Goal: Task Accomplishment & Management: Manage account settings

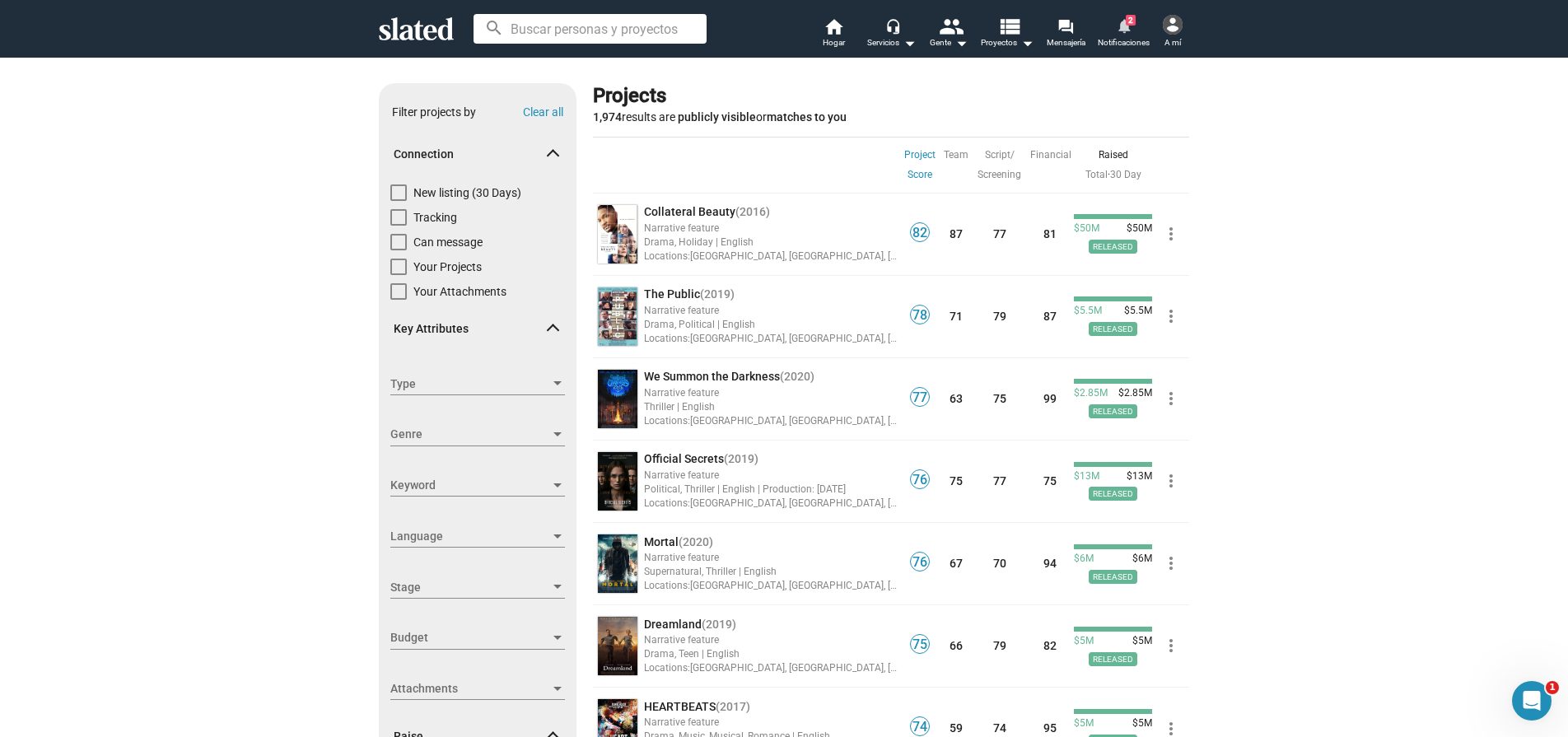
click at [1129, 30] on mat-icon "notifications" at bounding box center [1124, 25] width 16 height 16
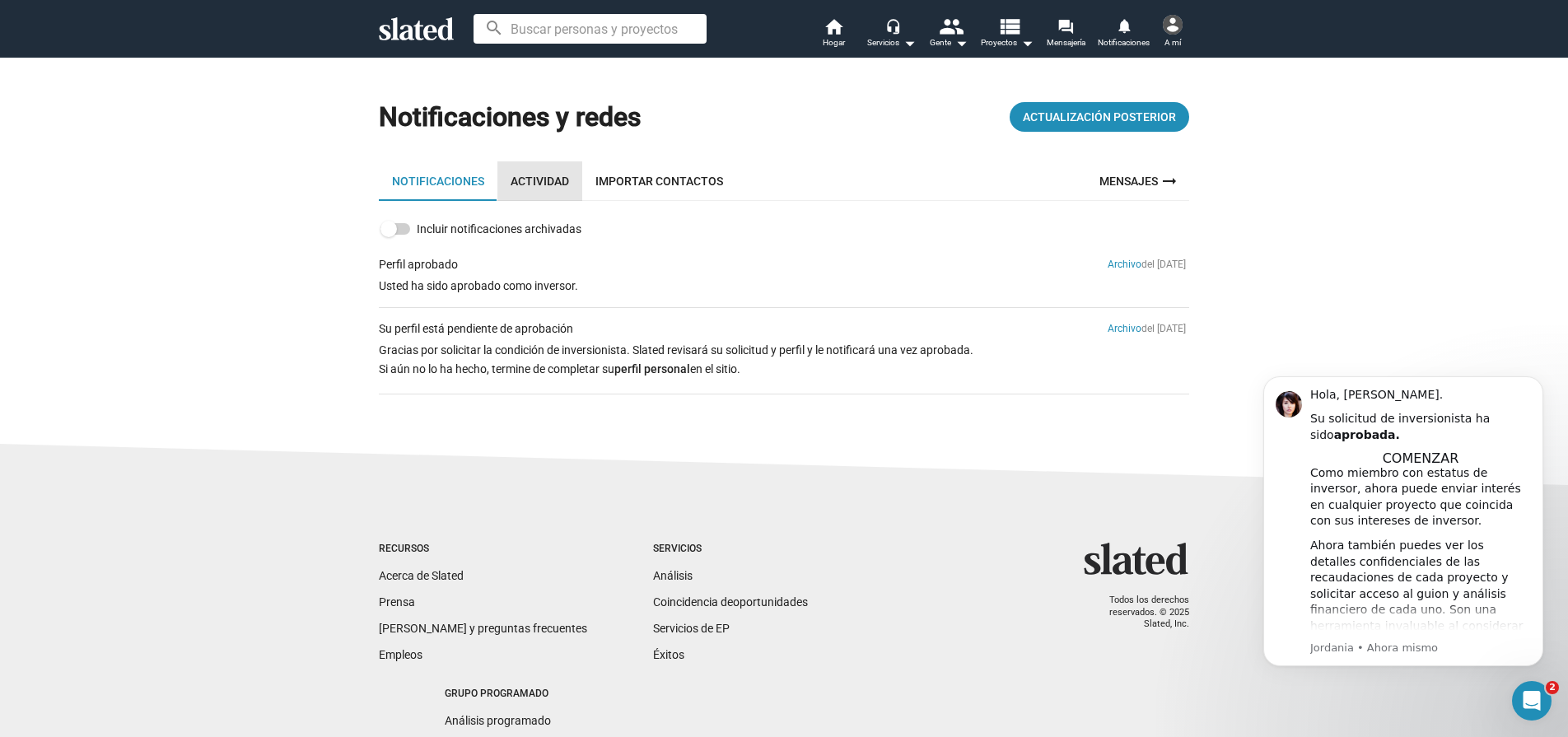
click at [533, 185] on font "Actividad" at bounding box center [540, 181] width 59 height 13
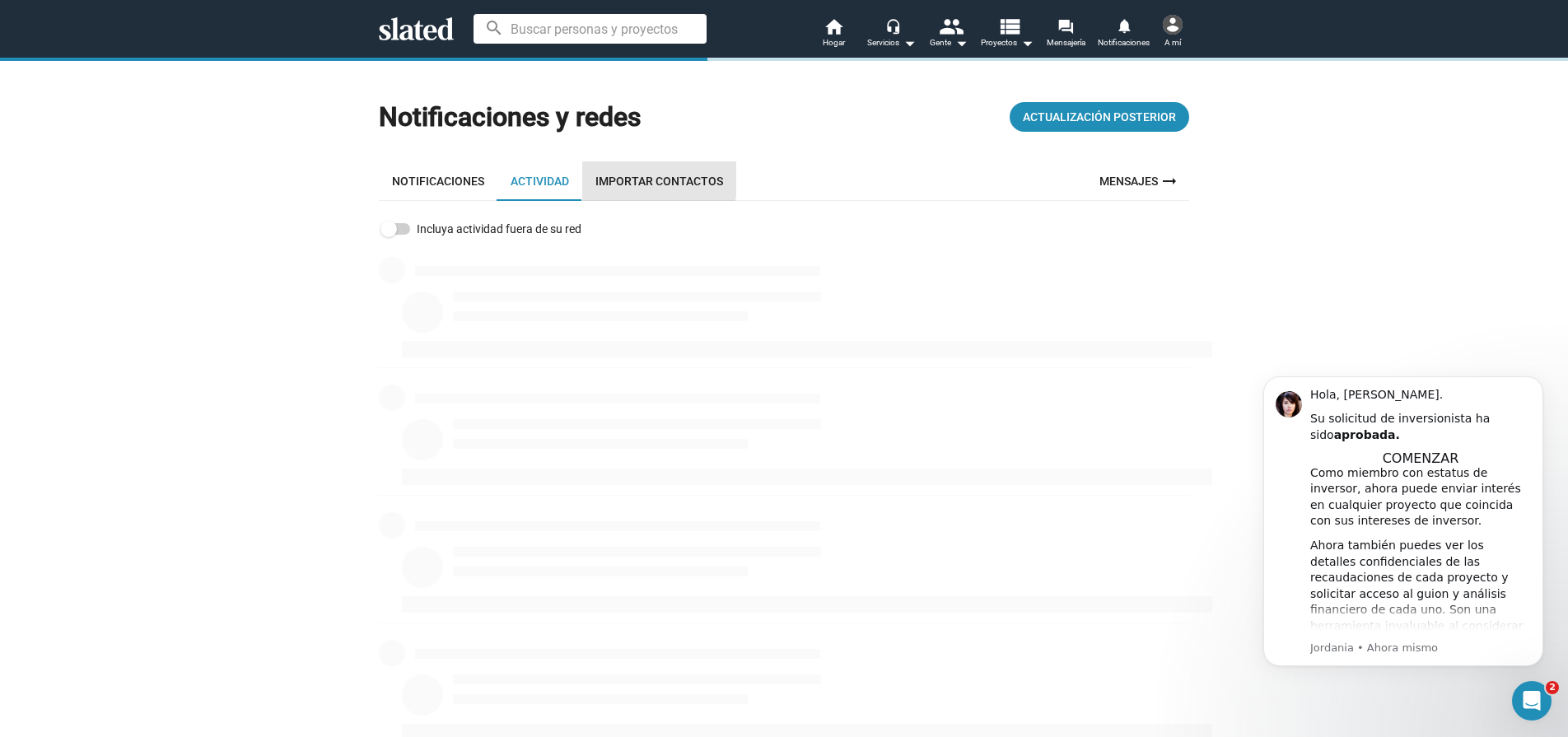
drag, startPoint x: 628, startPoint y: 178, endPoint x: 591, endPoint y: 184, distance: 37.5
click at [628, 178] on font "Importar contactos" at bounding box center [659, 181] width 128 height 13
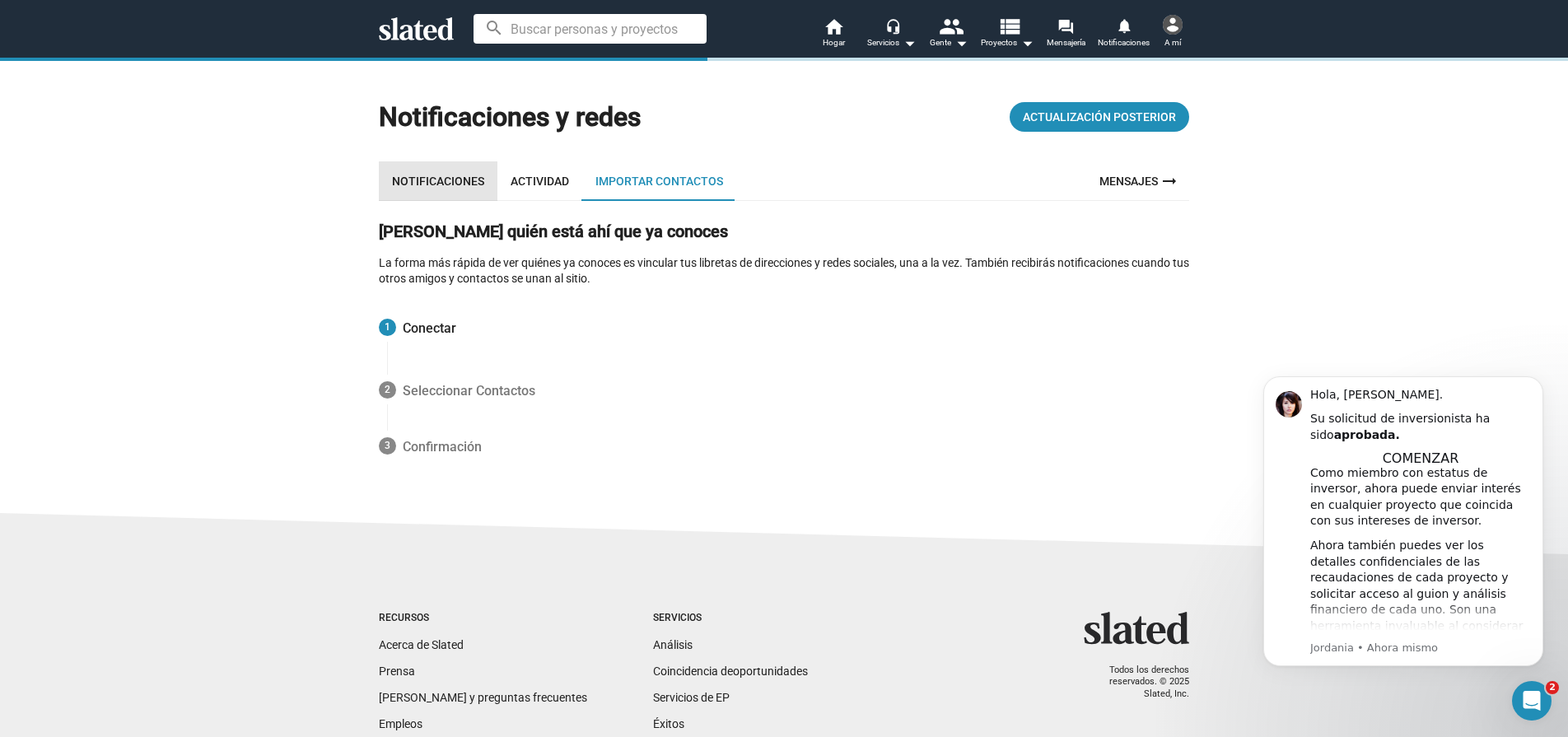
click at [463, 183] on font "Notificaciones" at bounding box center [439, 181] width 93 height 13
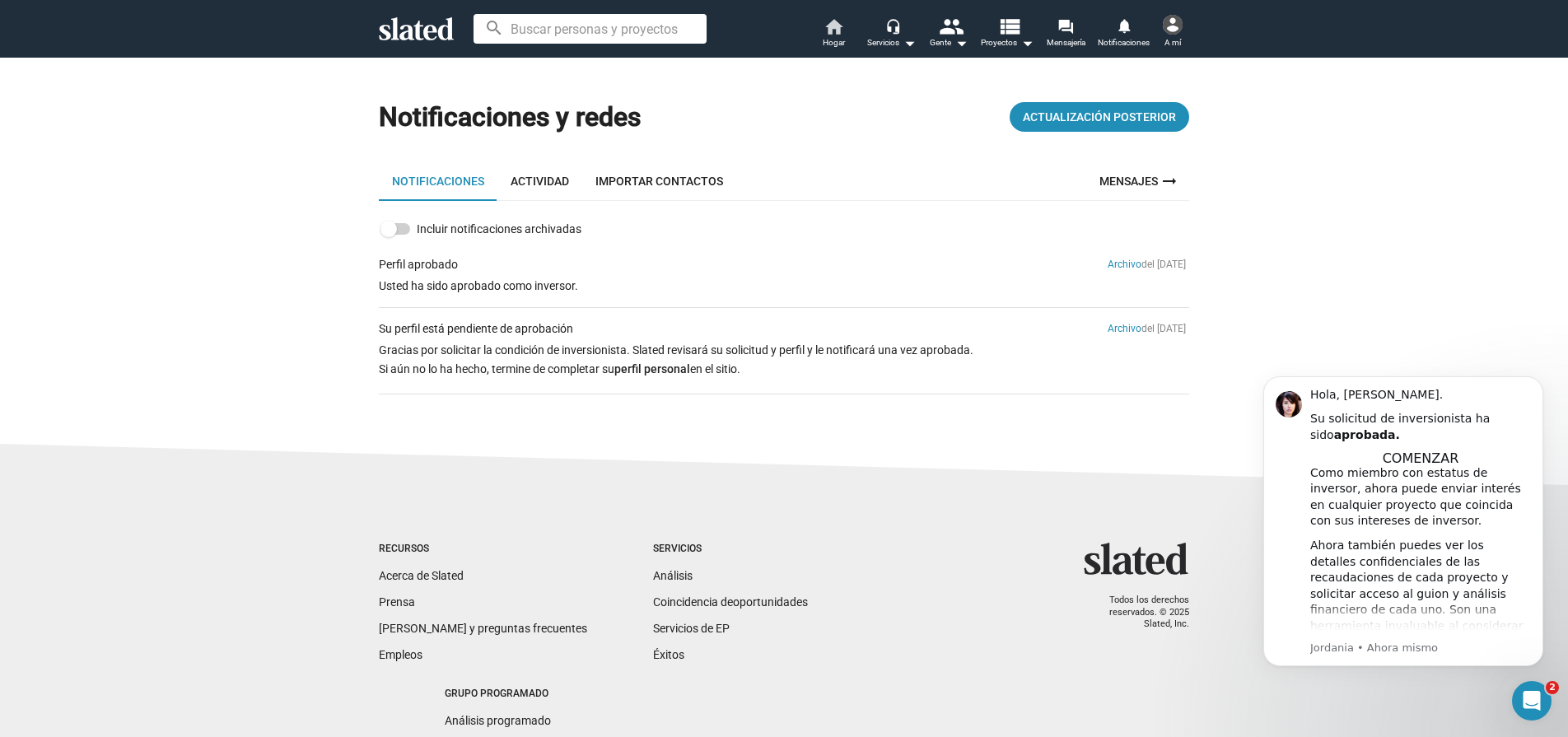
click at [835, 44] on font "Hogar" at bounding box center [834, 43] width 23 height 9
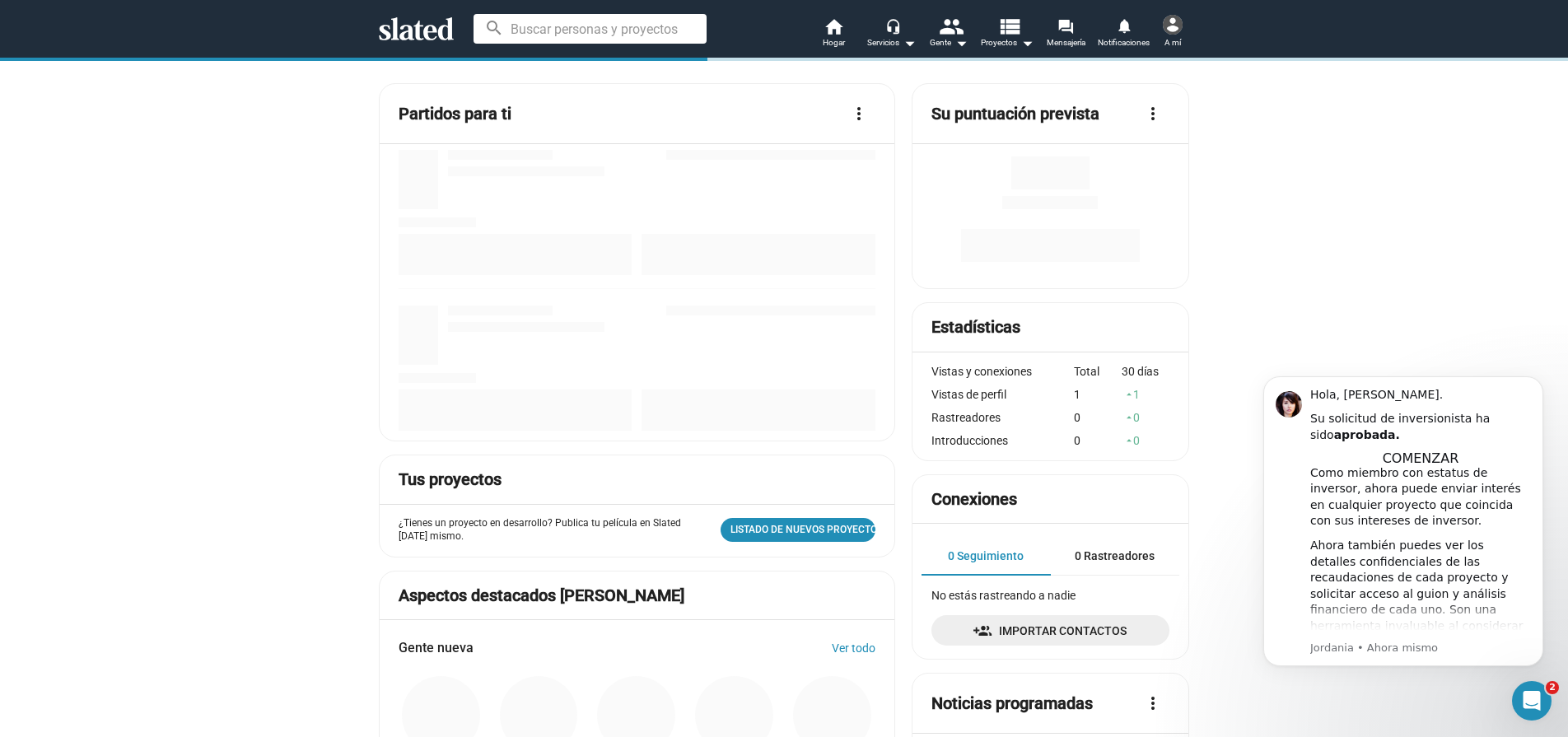
click at [1180, 26] on div at bounding box center [1172, 25] width 20 height 20
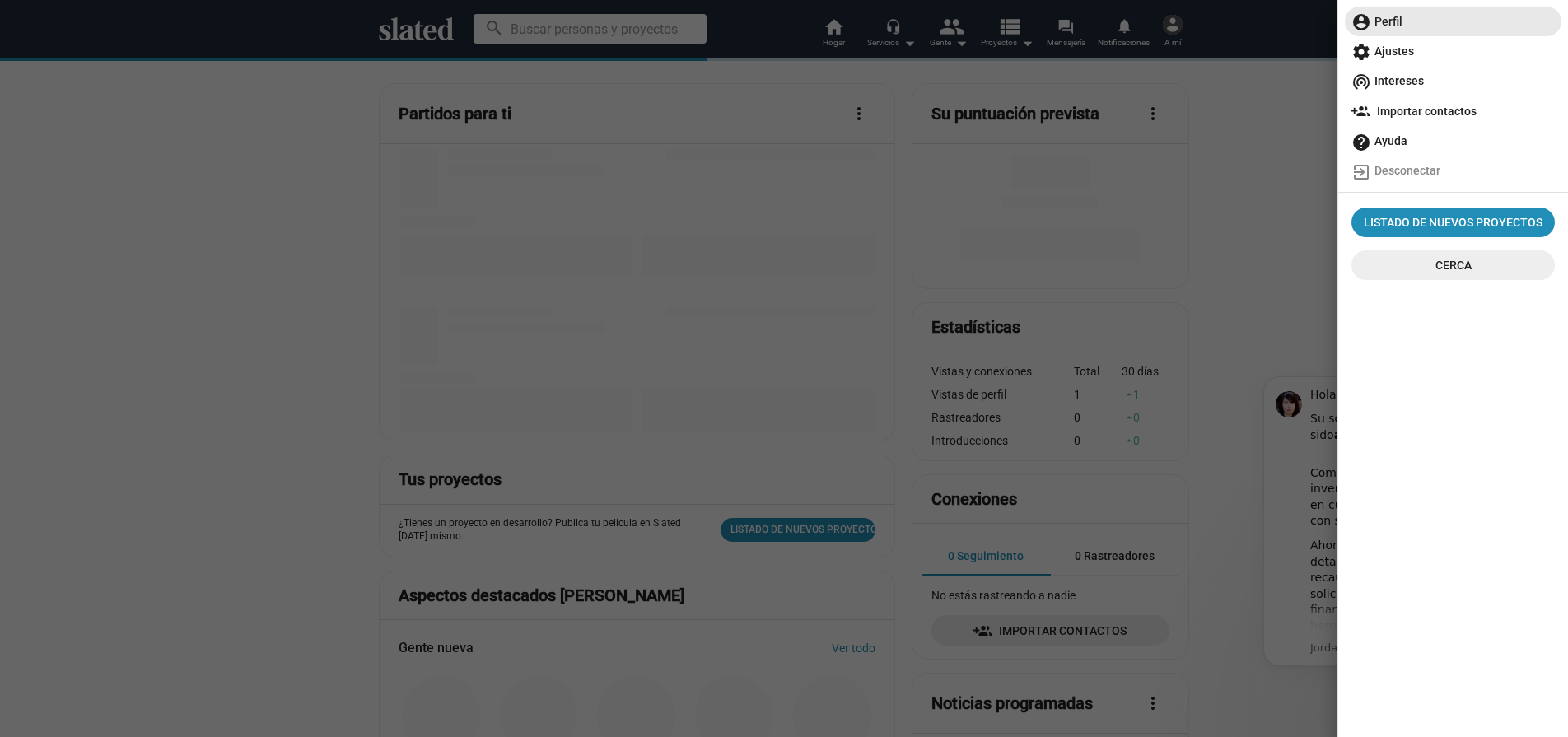
click at [1430, 16] on span "account_circle Perfil" at bounding box center [1453, 21] width 203 height 29
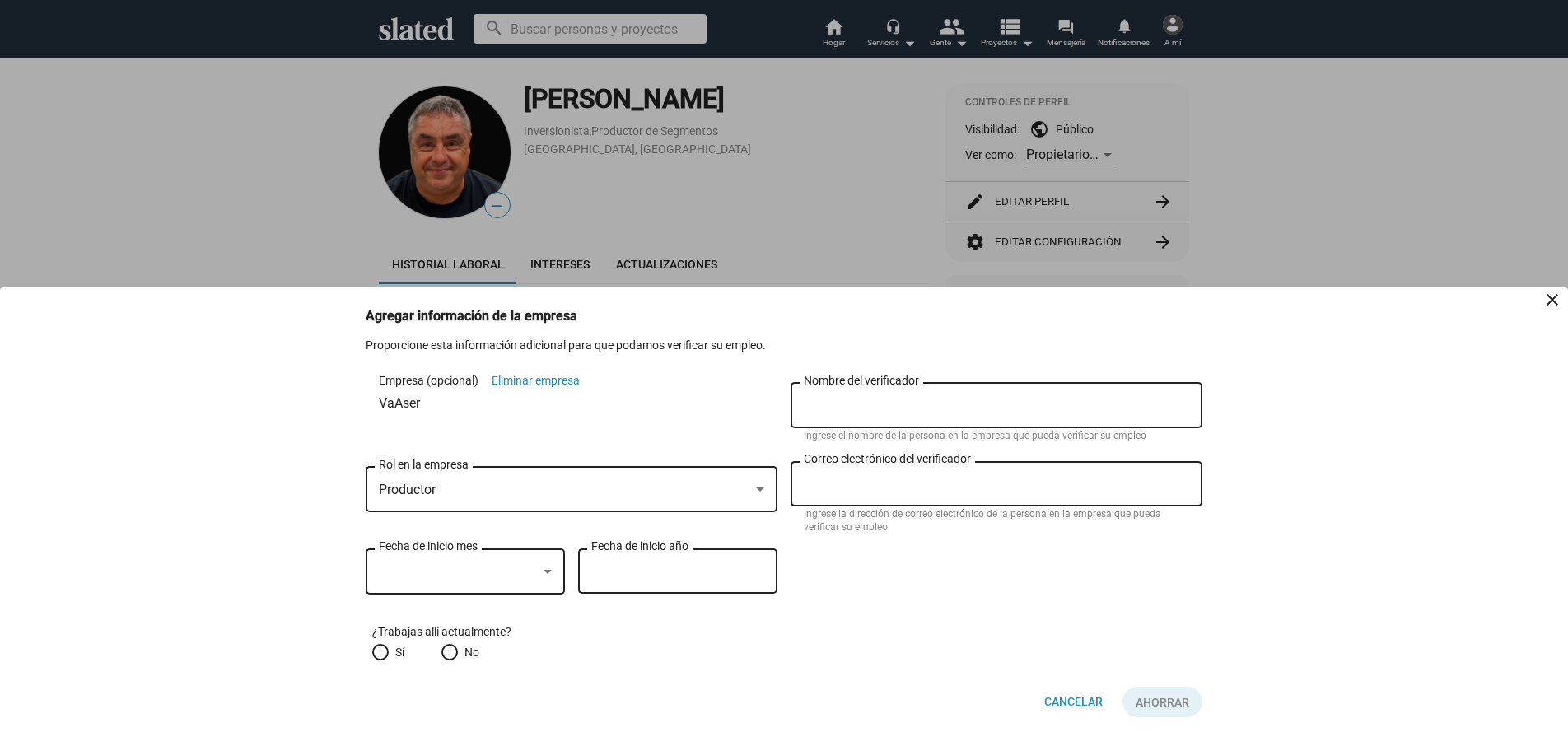
click at [717, 197] on div at bounding box center [784, 368] width 1568 height 737
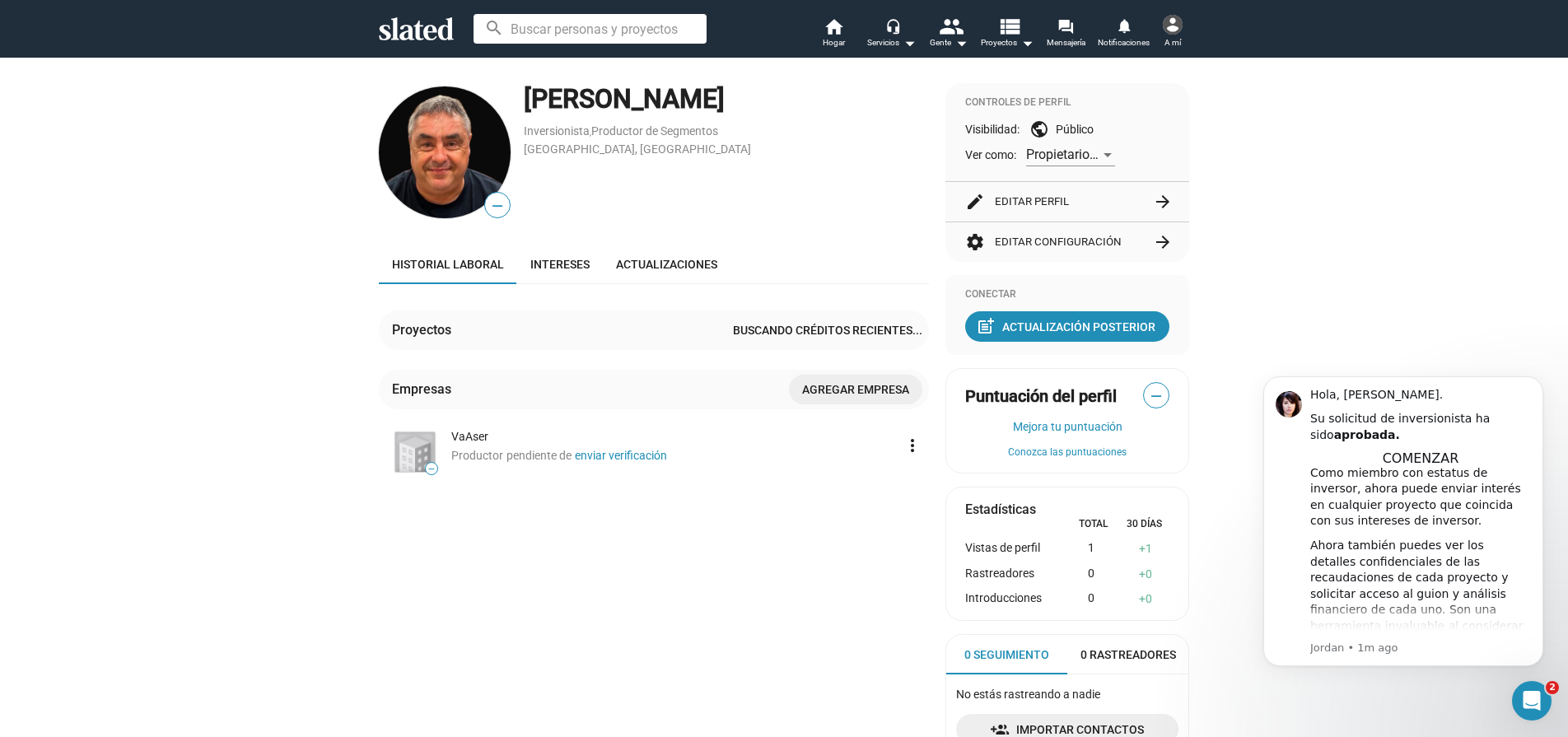
click at [1179, 29] on div at bounding box center [1172, 25] width 20 height 20
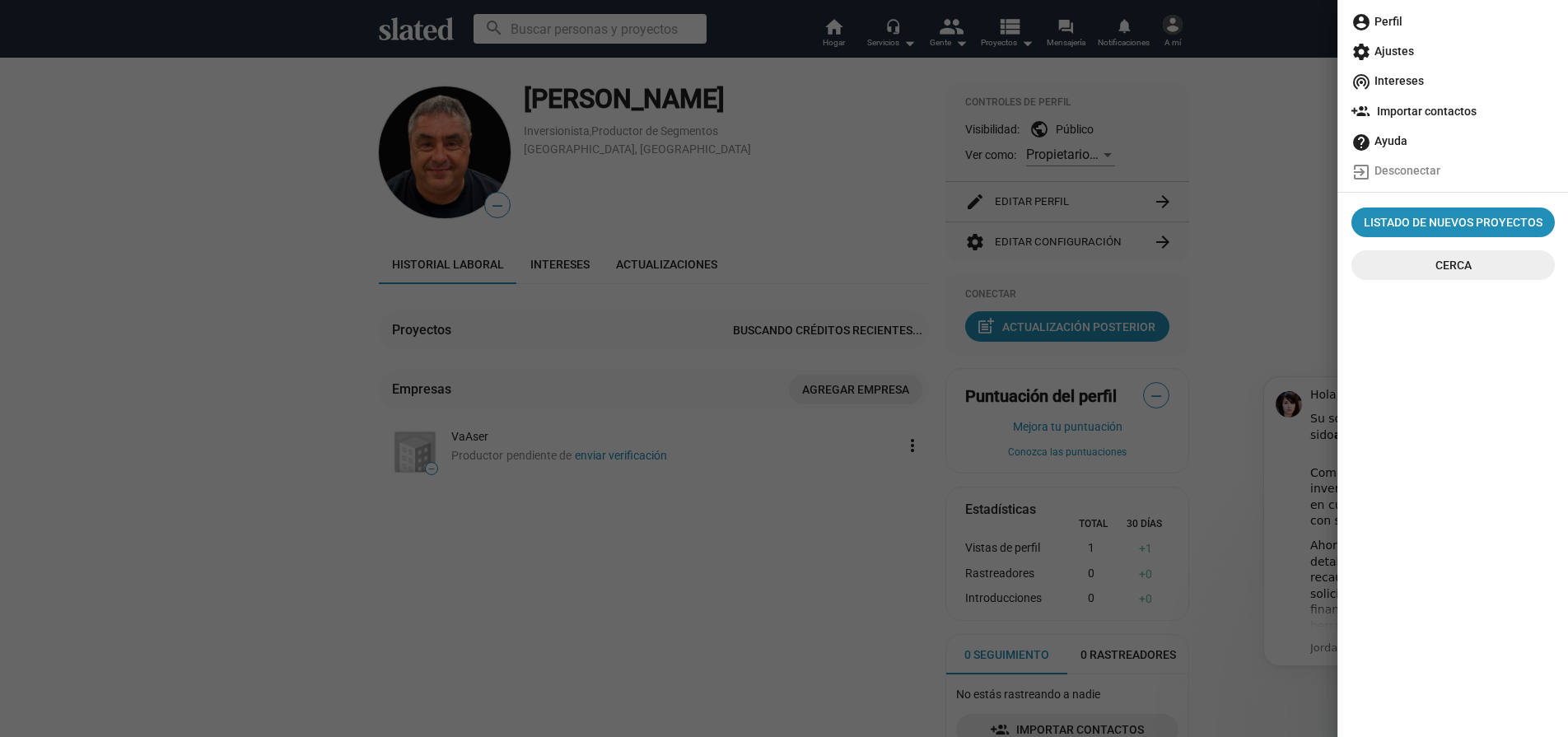
click at [1418, 26] on span "account_circle Perfil" at bounding box center [1453, 21] width 203 height 29
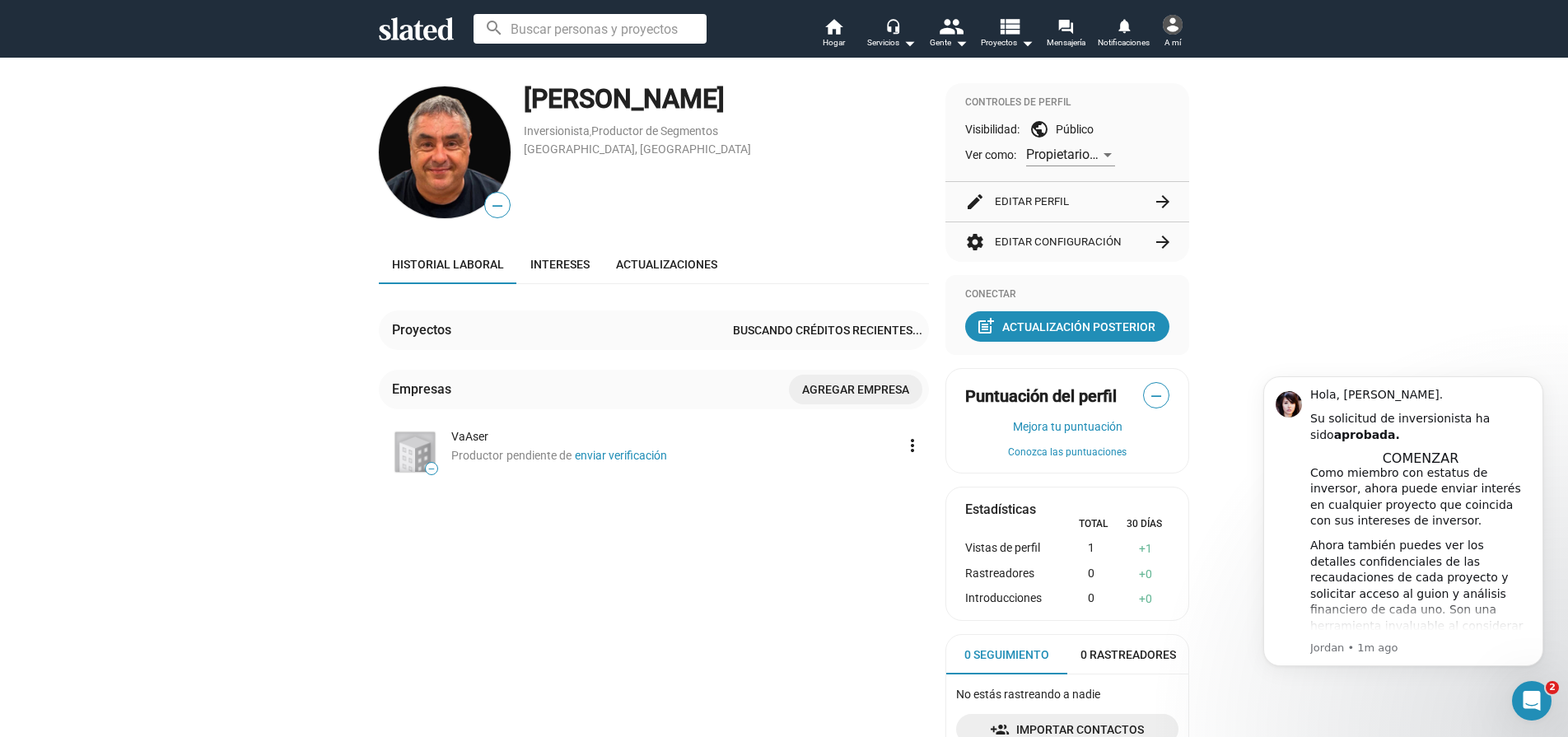
click at [1051, 202] on font "Editar perfil" at bounding box center [1031, 200] width 74 height 12
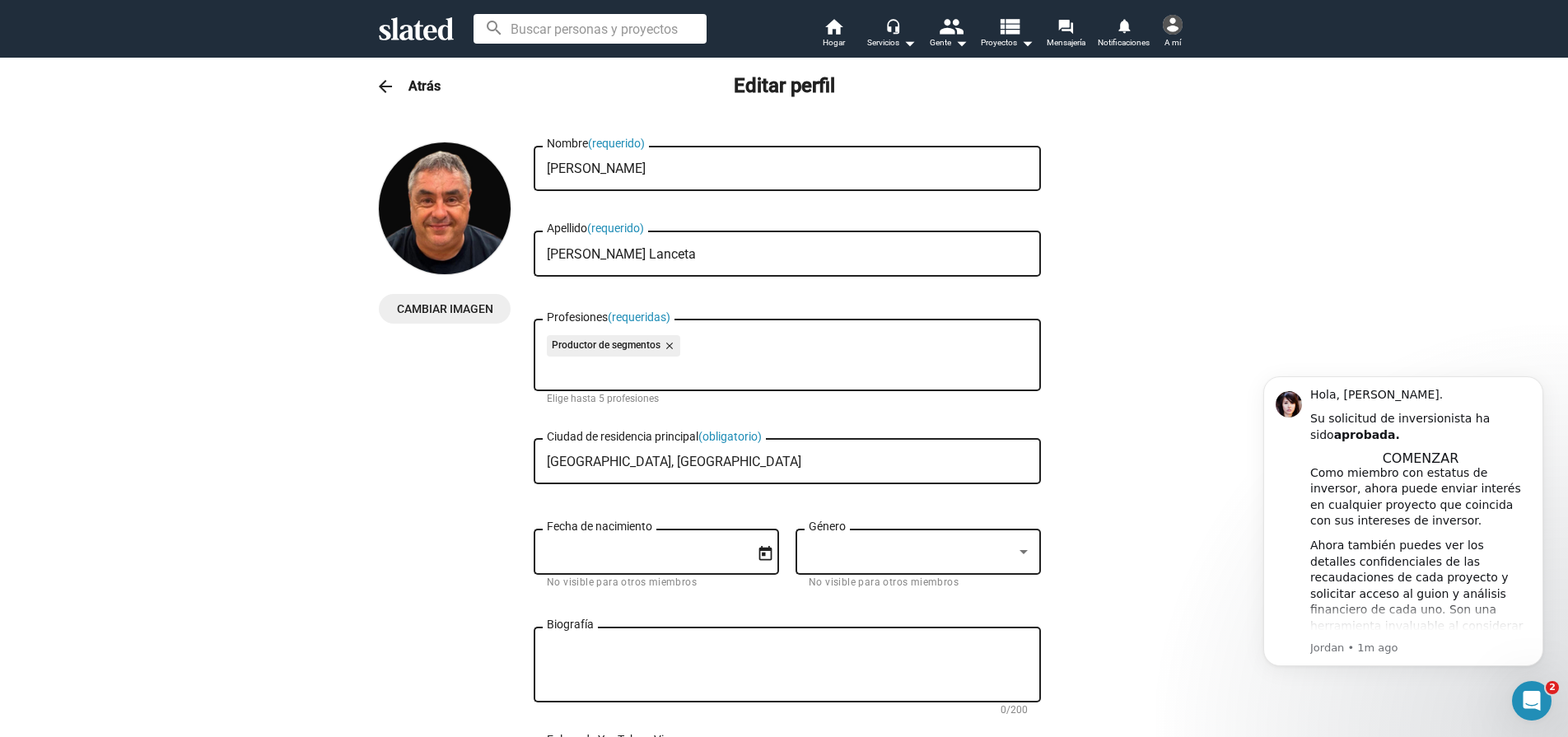
click at [759, 557] on icon "Calendario abierto" at bounding box center [766, 554] width 13 height 15
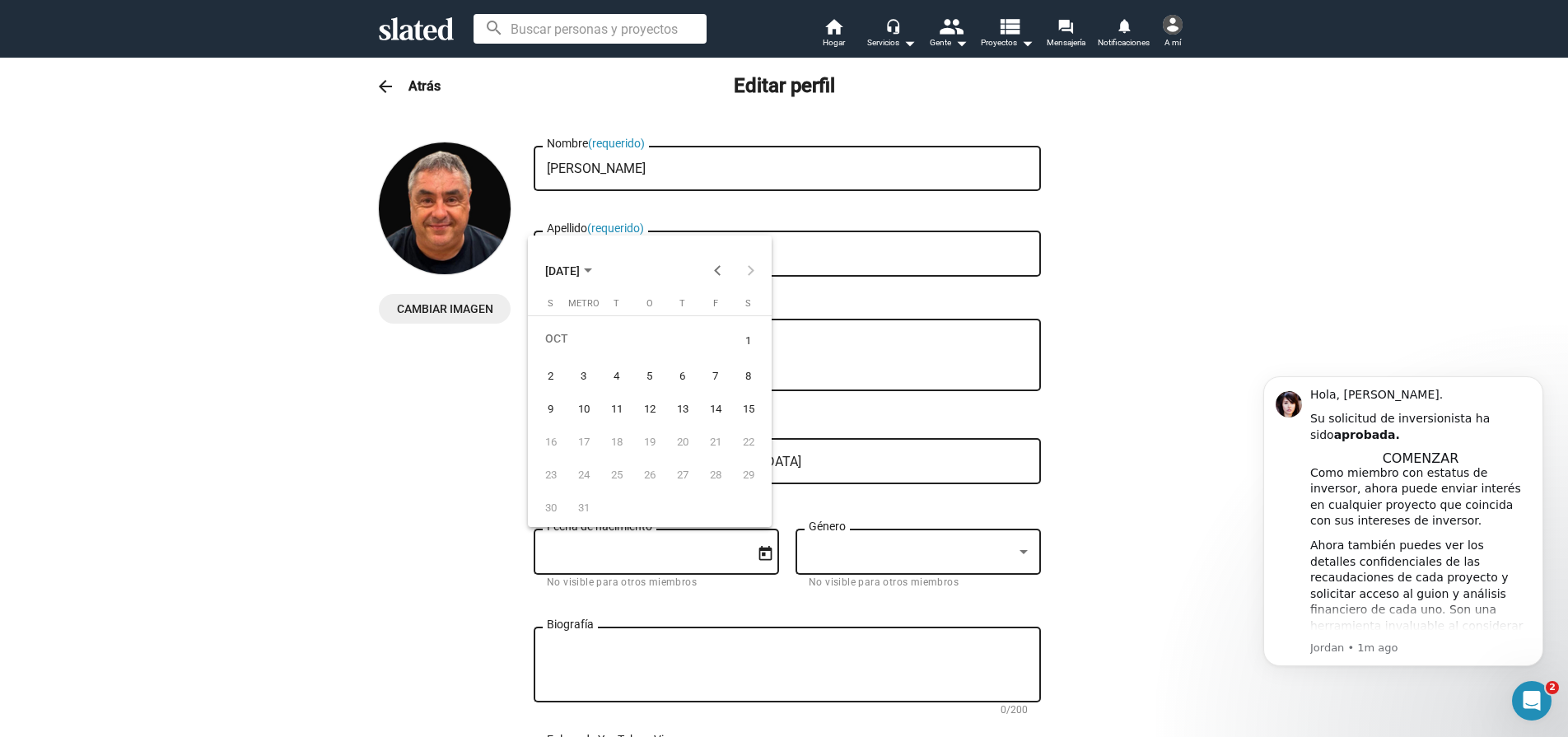
click at [579, 275] on font "[DATE]" at bounding box center [562, 272] width 35 height 13
click at [714, 268] on button "Previous 24 years" at bounding box center [716, 269] width 33 height 33
drag, startPoint x: 751, startPoint y: 268, endPoint x: 731, endPoint y: 298, distance: 36.1
click at [751, 268] on button "Next 24 years" at bounding box center [750, 269] width 33 height 33
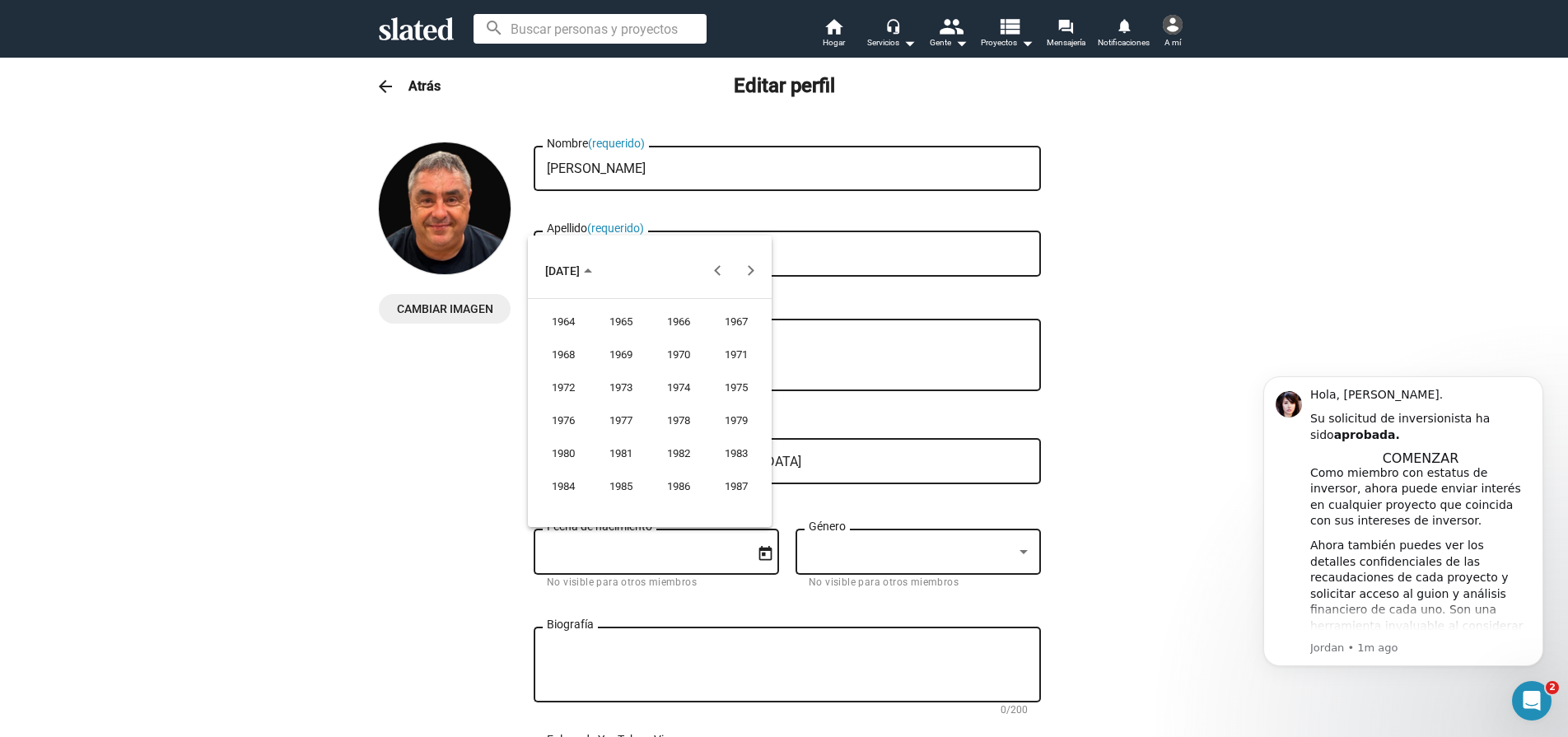
click at [668, 381] on font "1974" at bounding box center [679, 386] width 23 height 12
click at [553, 386] on font "PUEDE" at bounding box center [563, 386] width 35 height 12
click at [579, 276] on font "[DATE]" at bounding box center [562, 272] width 35 height 13
click at [677, 388] on font "1974" at bounding box center [679, 386] width 23 height 12
click at [714, 269] on button "Previous year" at bounding box center [716, 269] width 33 height 33
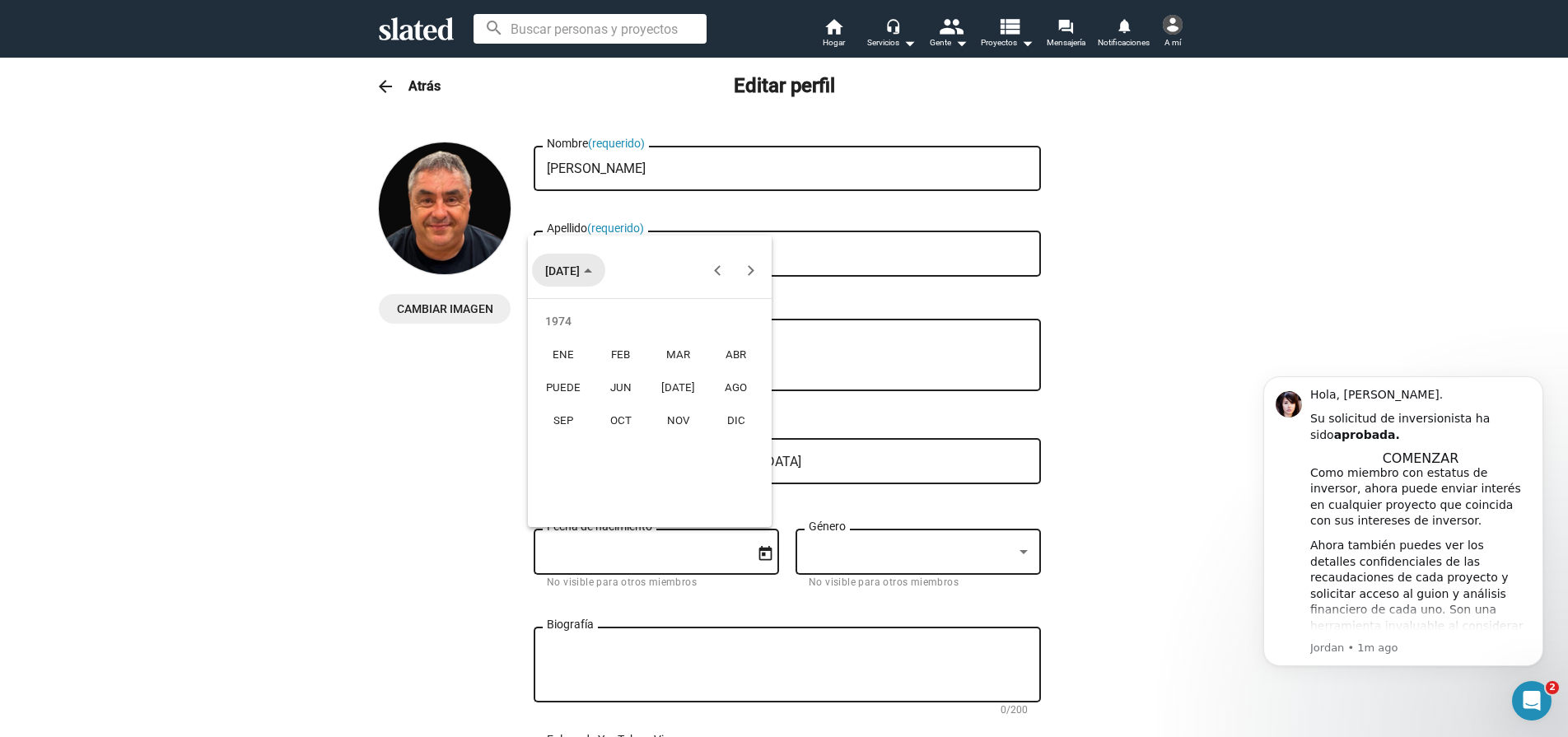
click at [592, 272] on span "[DATE]" at bounding box center [569, 269] width 47 height 31
click at [649, 437] on font "16" at bounding box center [649, 437] width 11 height 12
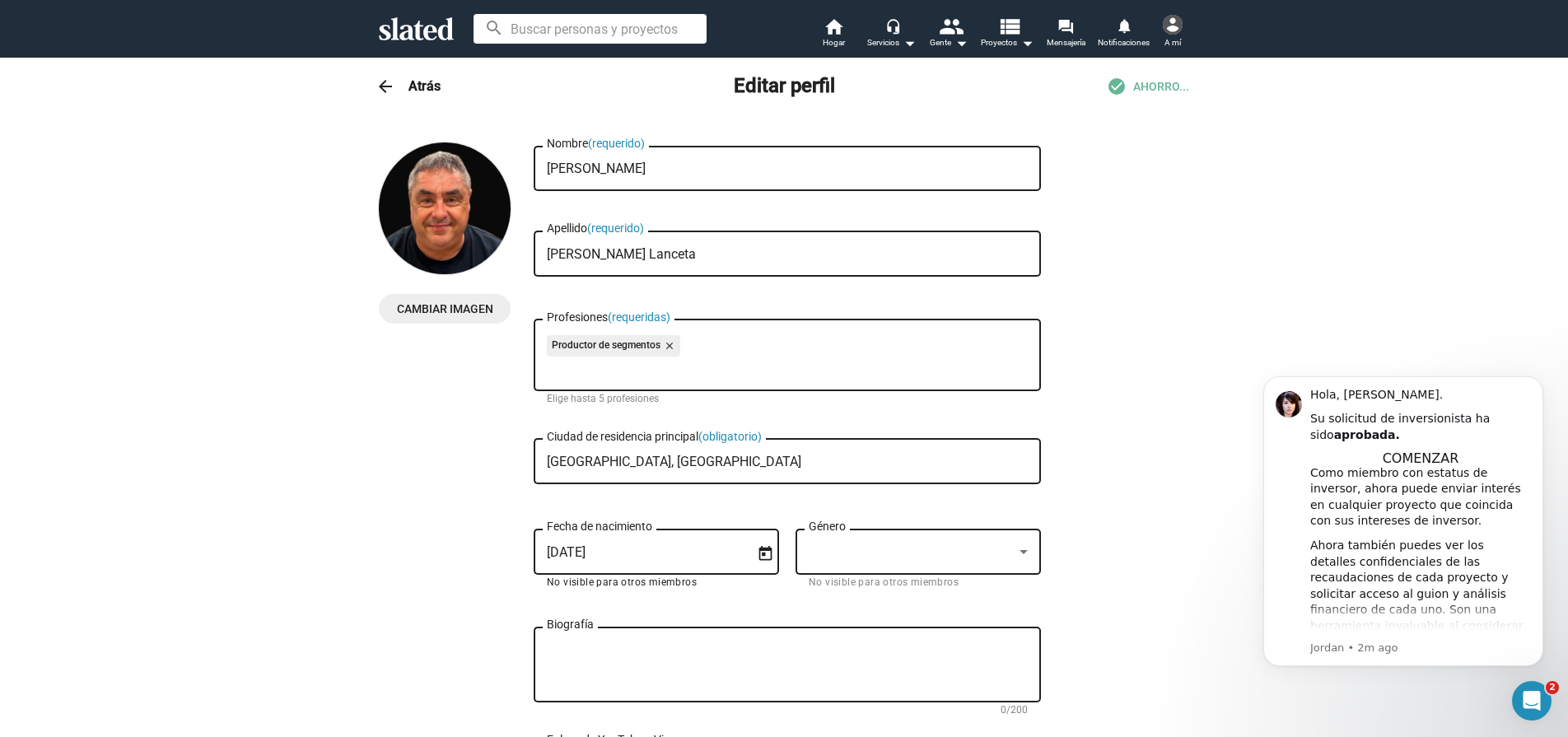
click at [625, 556] on input "[DATE]" at bounding box center [645, 553] width 196 height 15
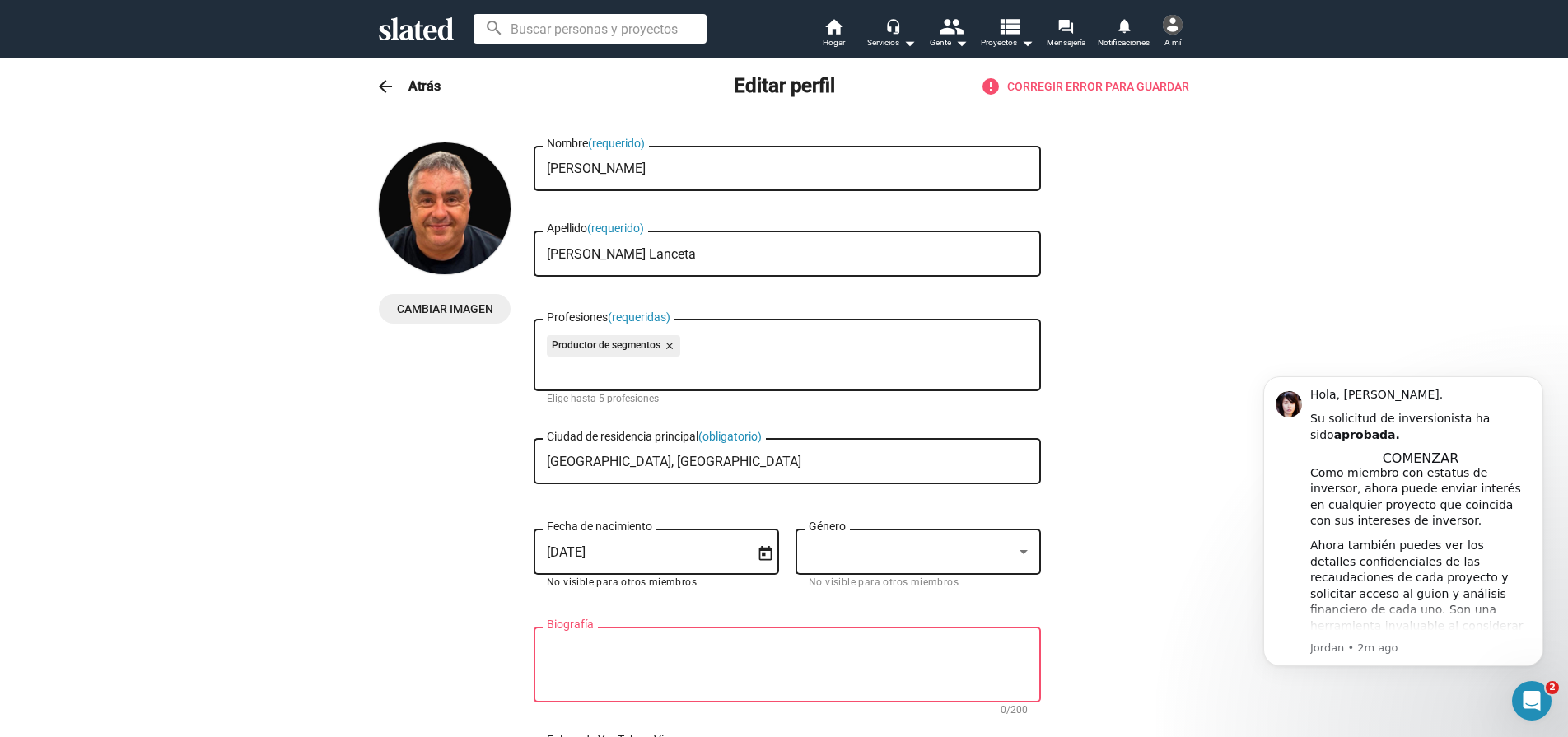
type input "[DATE]"
click at [547, 557] on input "[DATE]" at bounding box center [645, 553] width 196 height 15
click at [568, 558] on input "16/16/1974" at bounding box center [645, 553] width 196 height 15
click at [573, 558] on input "16/16/1974" at bounding box center [645, 553] width 196 height 15
drag, startPoint x: 556, startPoint y: 557, endPoint x: 526, endPoint y: 557, distance: 30.0
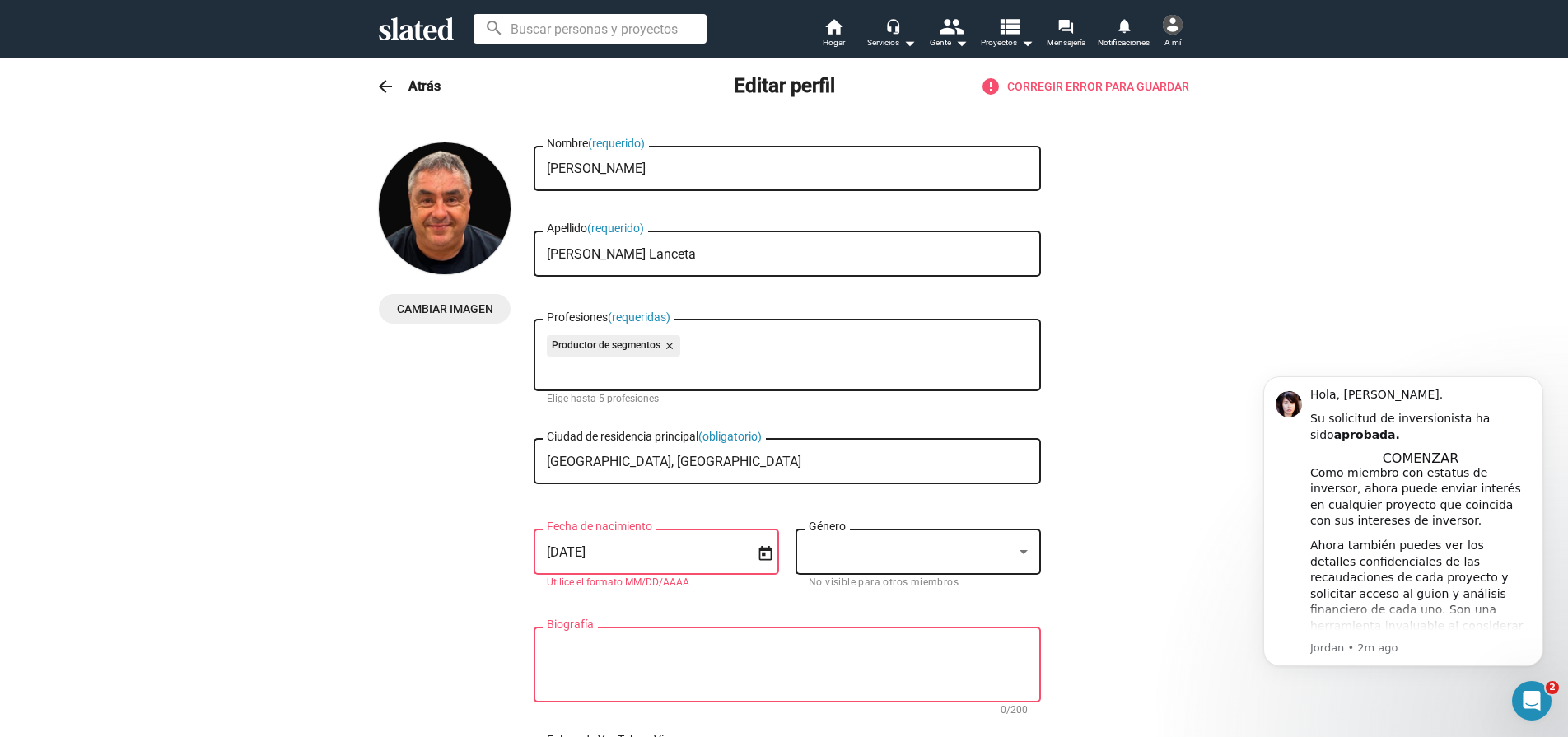
click at [526, 557] on div "Cambiar imagen Cambiar imagen [PERSON_NAME] Nombre (requerido) [PERSON_NAME] (r…" at bounding box center [784, 745] width 810 height 1205
click at [573, 556] on input "[DATE]" at bounding box center [645, 553] width 196 height 15
type input "[DATE]"
click at [873, 553] on div at bounding box center [911, 552] width 204 height 17
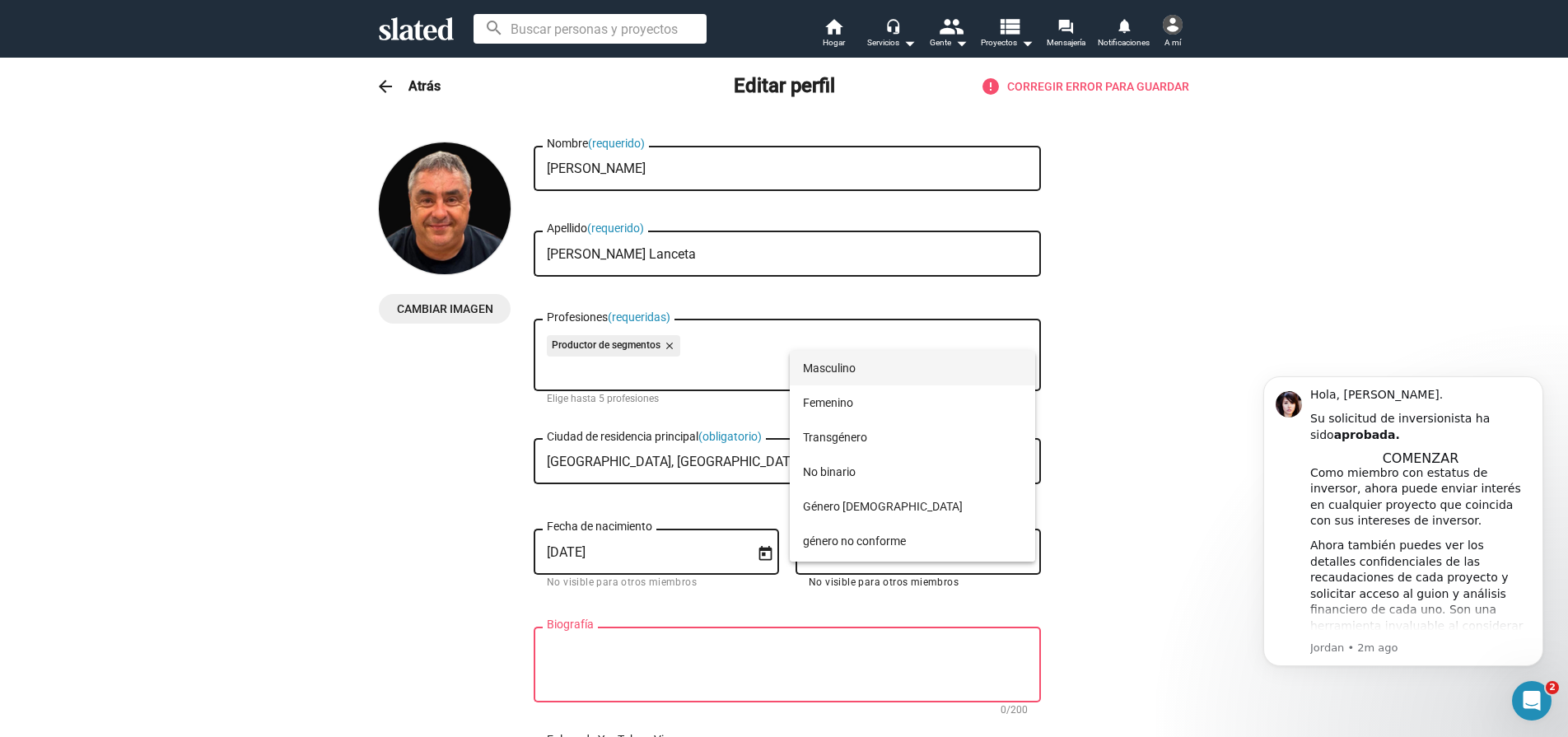
click at [886, 370] on span "Masculino" at bounding box center [912, 368] width 219 height 35
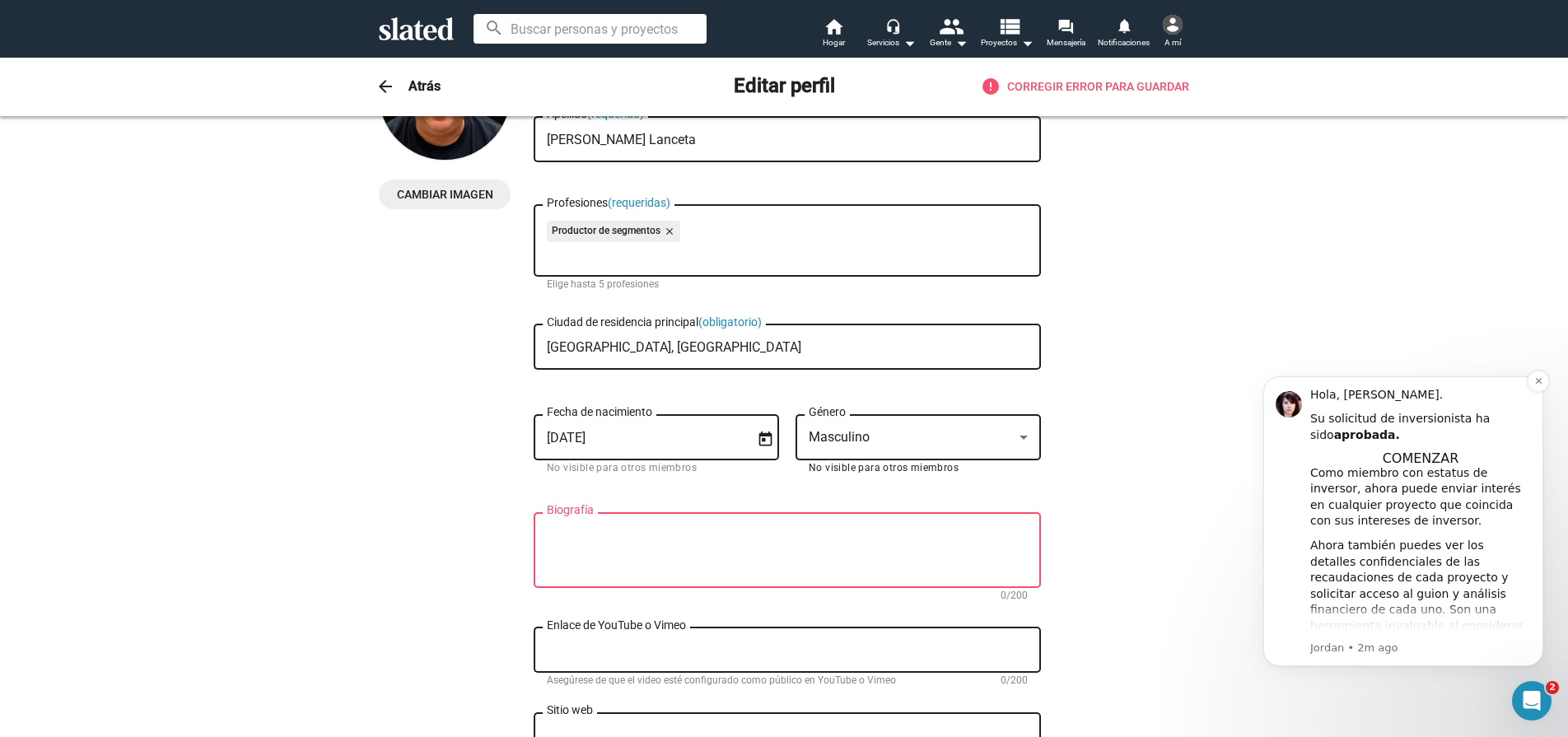
scroll to position [131, 0]
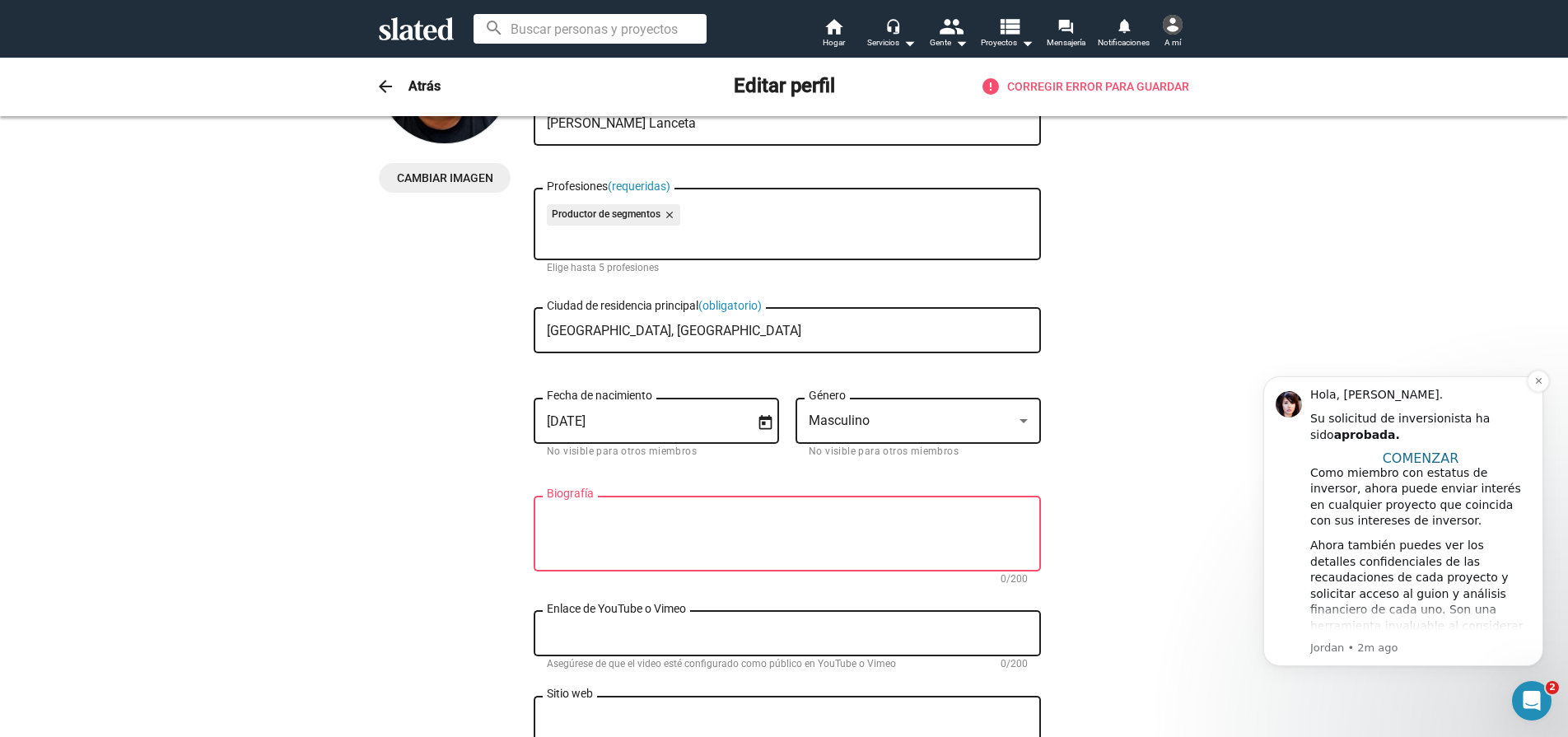
click at [1430, 456] on font "COMENZAR" at bounding box center [1421, 458] width 77 height 16
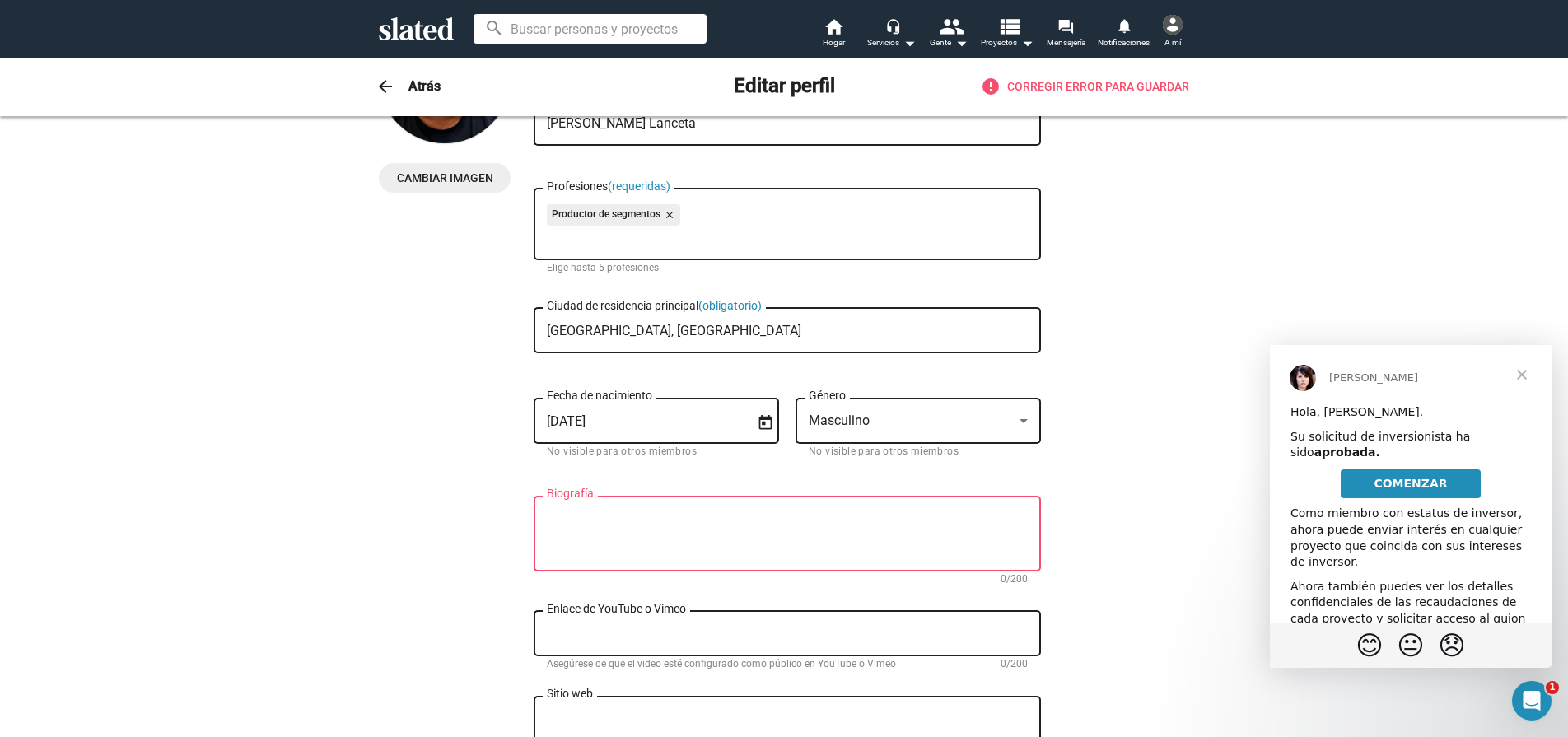
scroll to position [0, 0]
click at [1395, 485] on font "COMENZAR" at bounding box center [1410, 483] width 74 height 13
click at [592, 641] on textarea "Enlace de YouTube o Vimeo" at bounding box center [787, 634] width 481 height 15
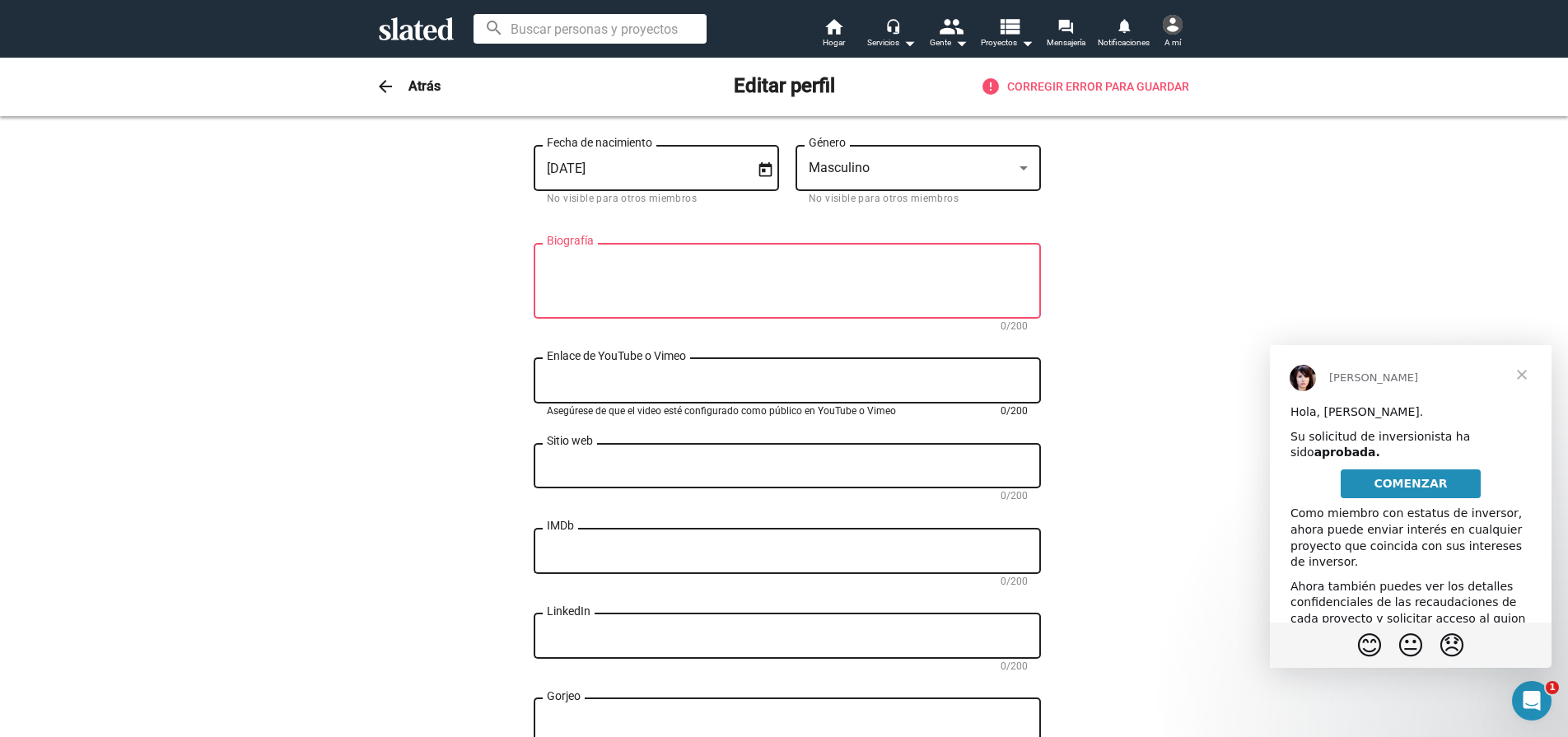
scroll to position [390, 0]
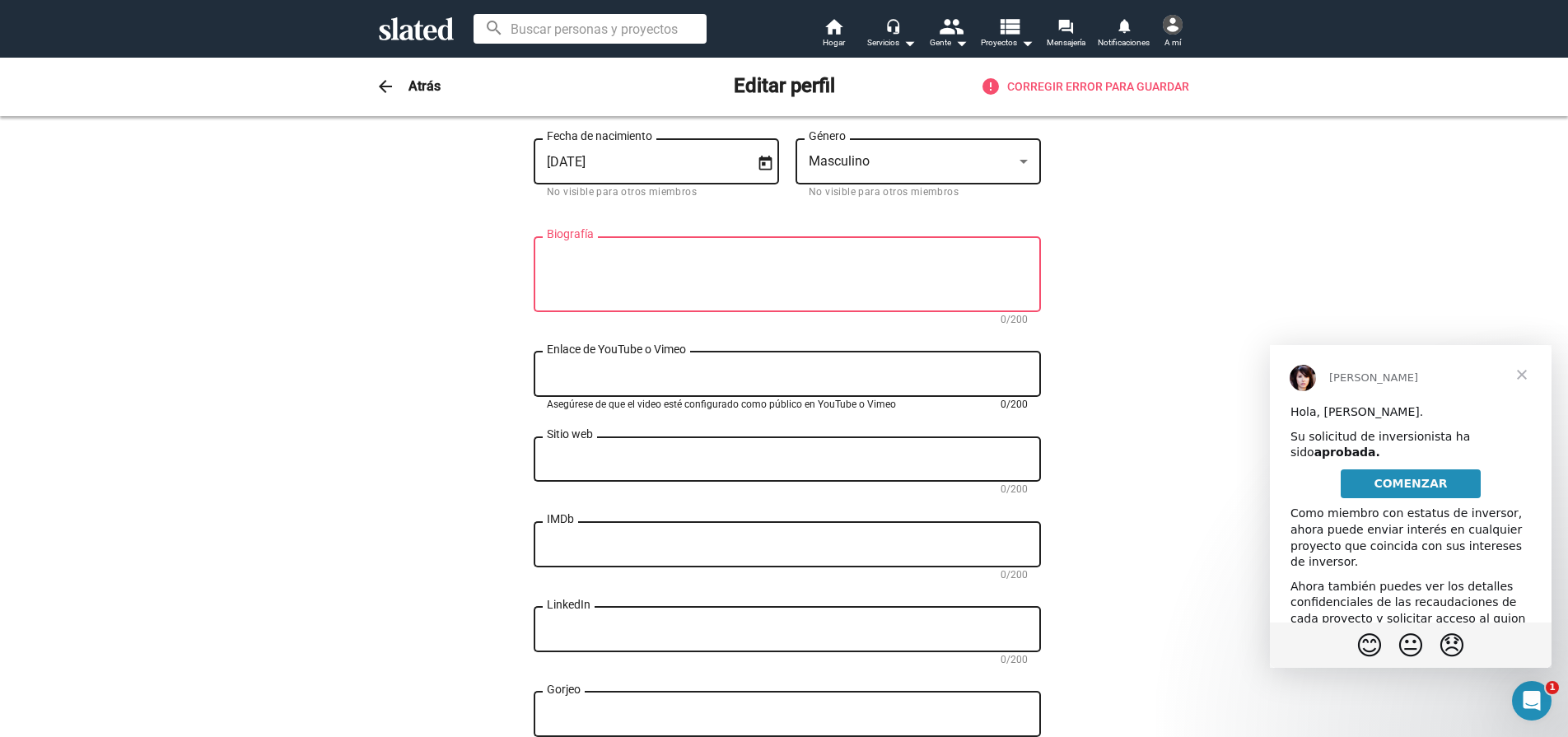
click at [566, 467] on textarea "Sitio web" at bounding box center [787, 459] width 481 height 15
click at [757, 291] on textarea "Biografía" at bounding box center [787, 274] width 481 height 44
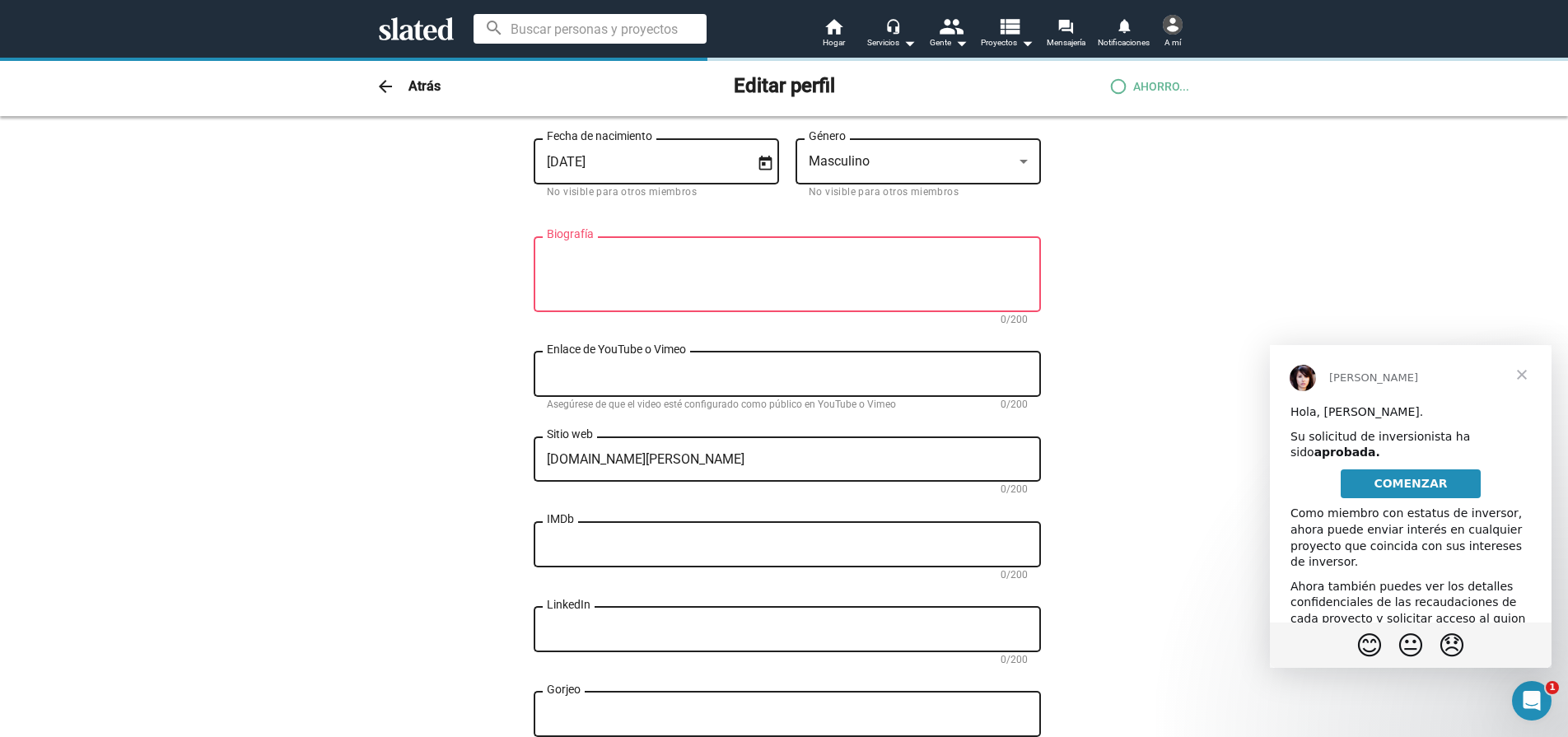
type textarea "[URL][DOMAIN_NAME][PERSON_NAME]"
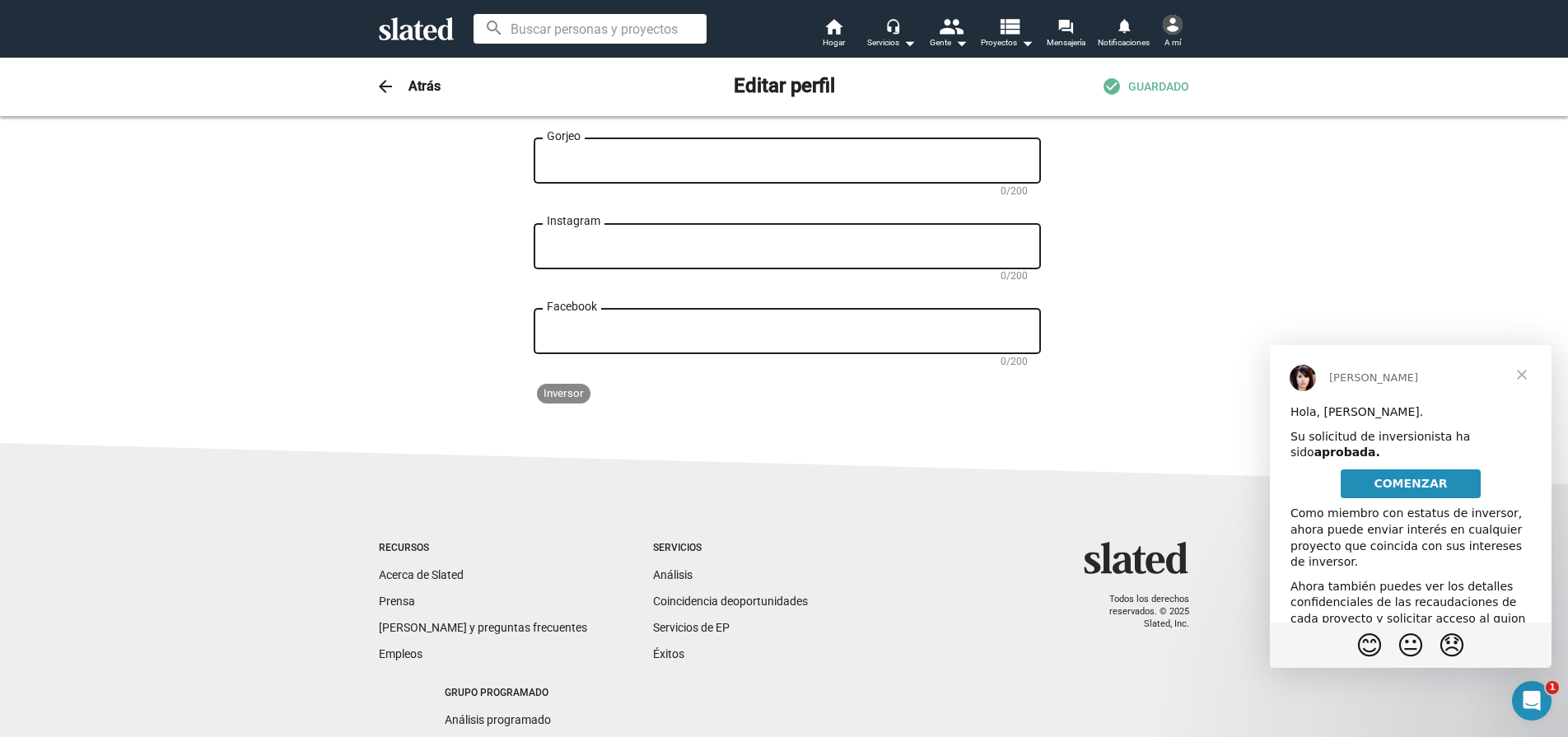
scroll to position [972, 0]
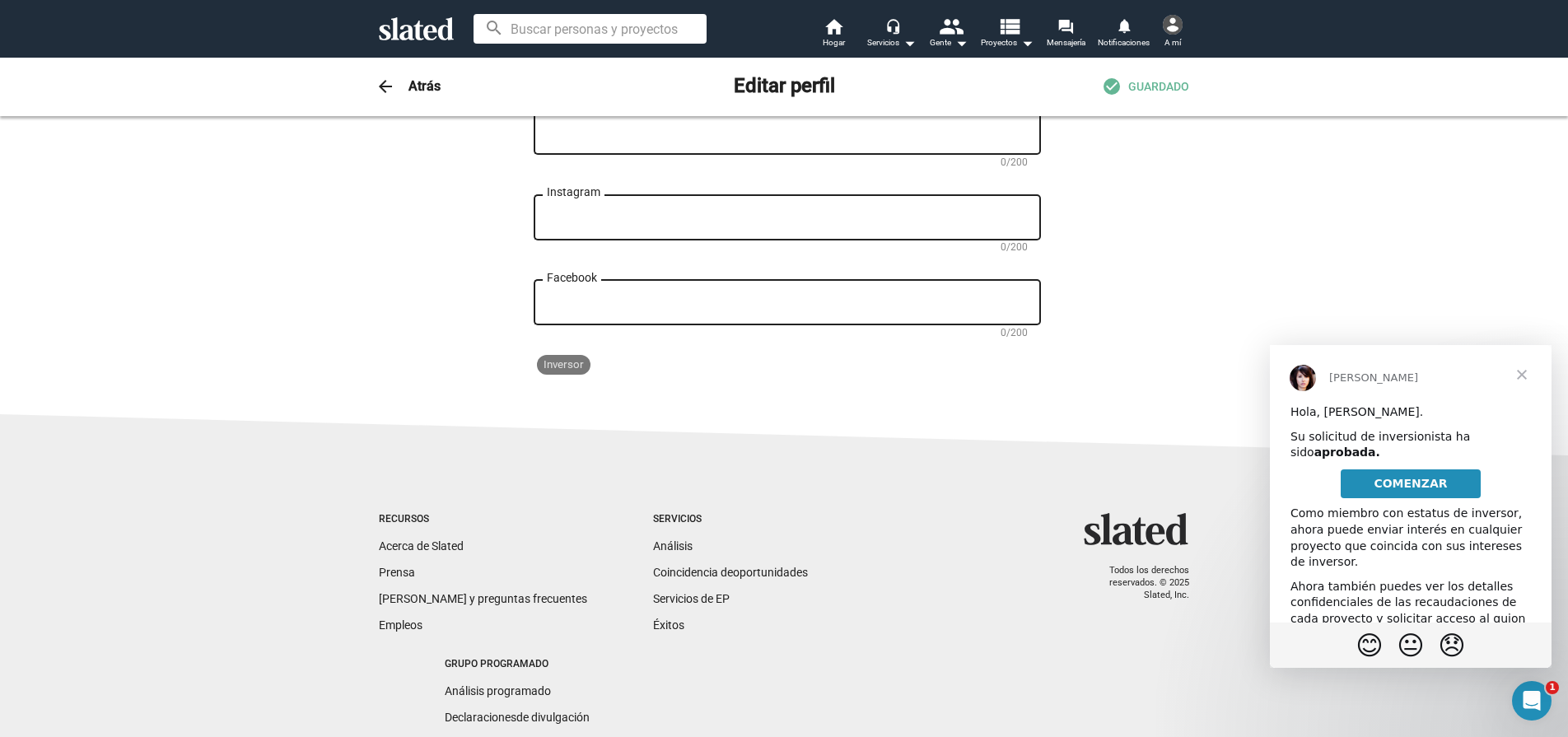
type textarea "Inversor"
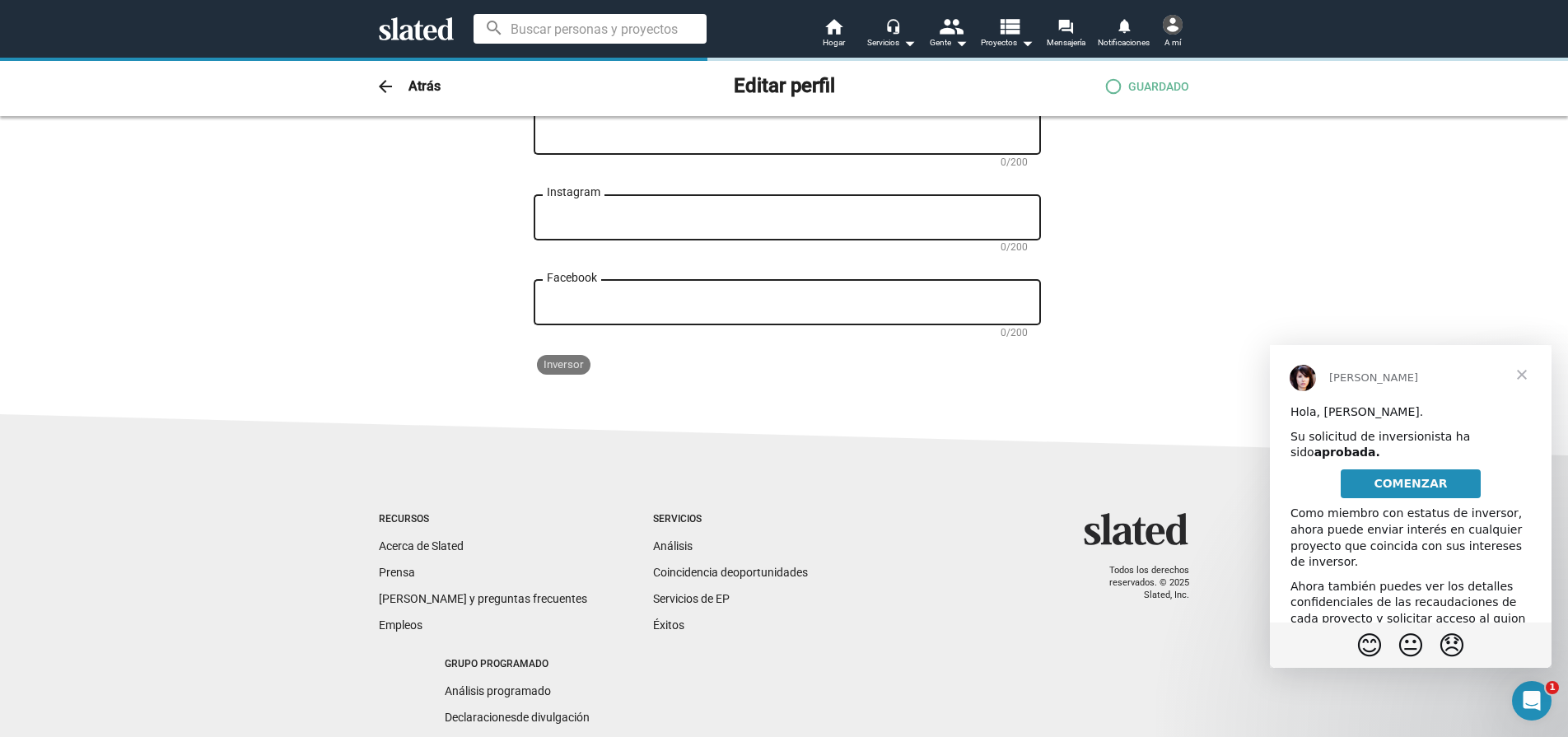
click at [567, 370] on font "Inversor" at bounding box center [563, 364] width 41 height 12
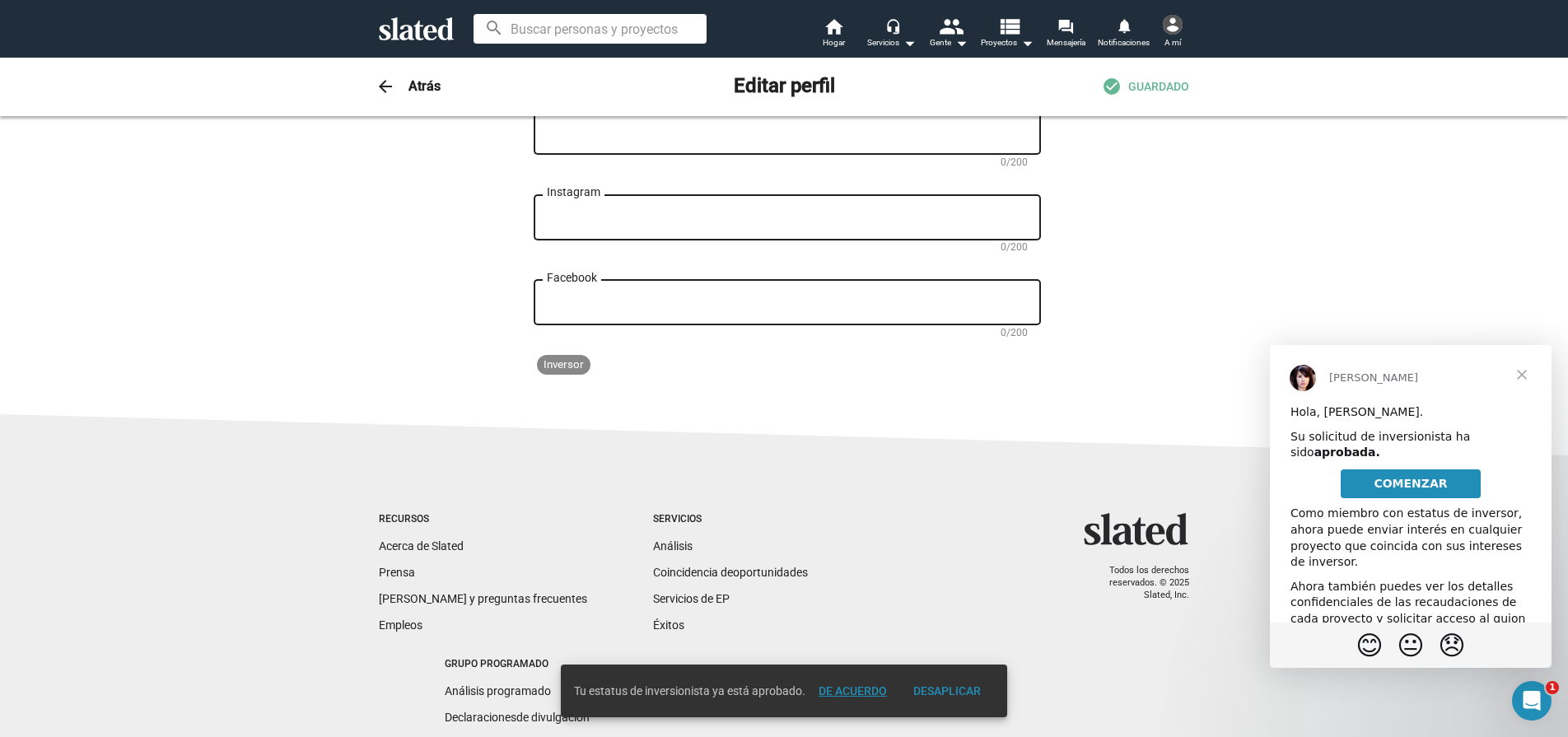
click at [867, 688] on font "De acuerdo" at bounding box center [853, 691] width 68 height 13
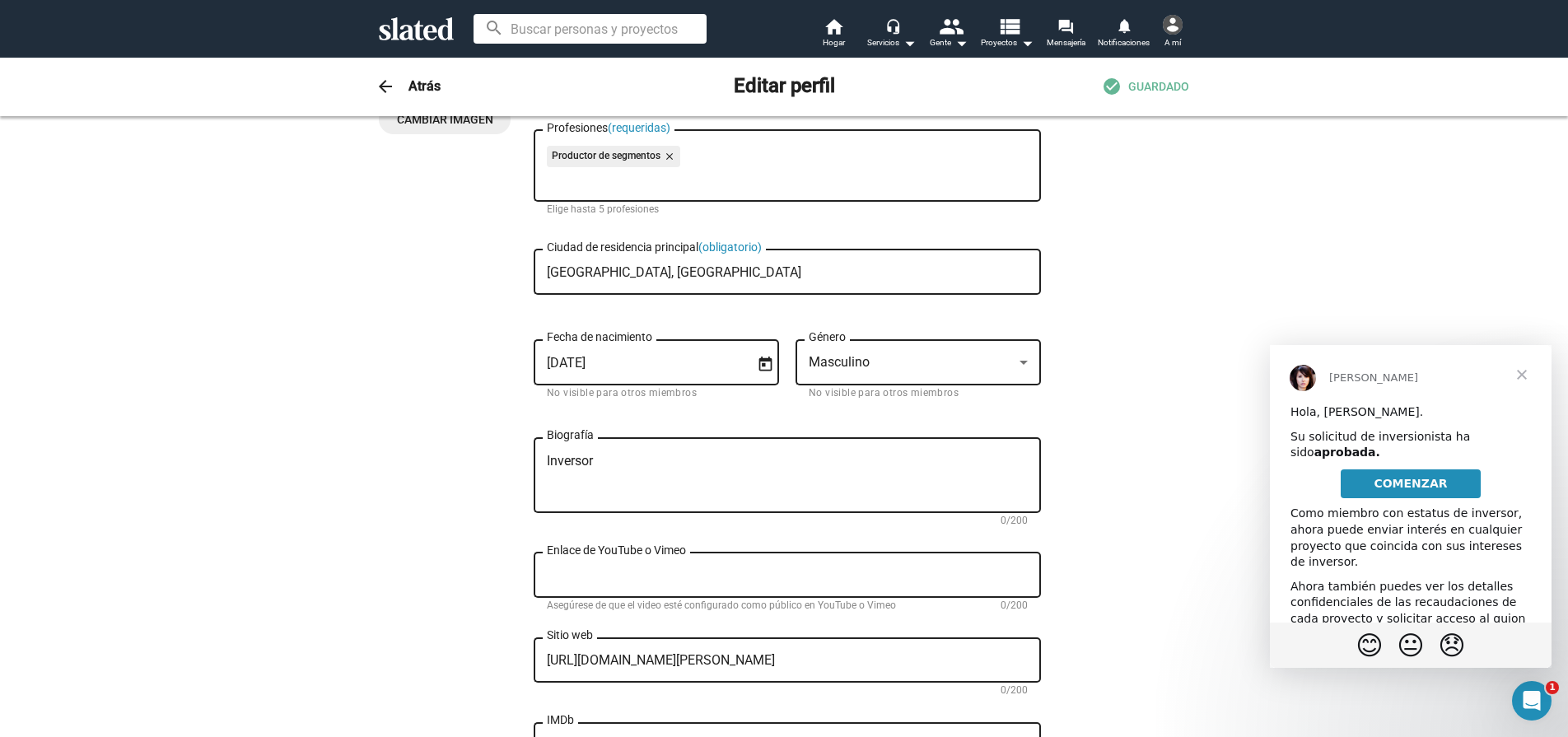
scroll to position [0, 0]
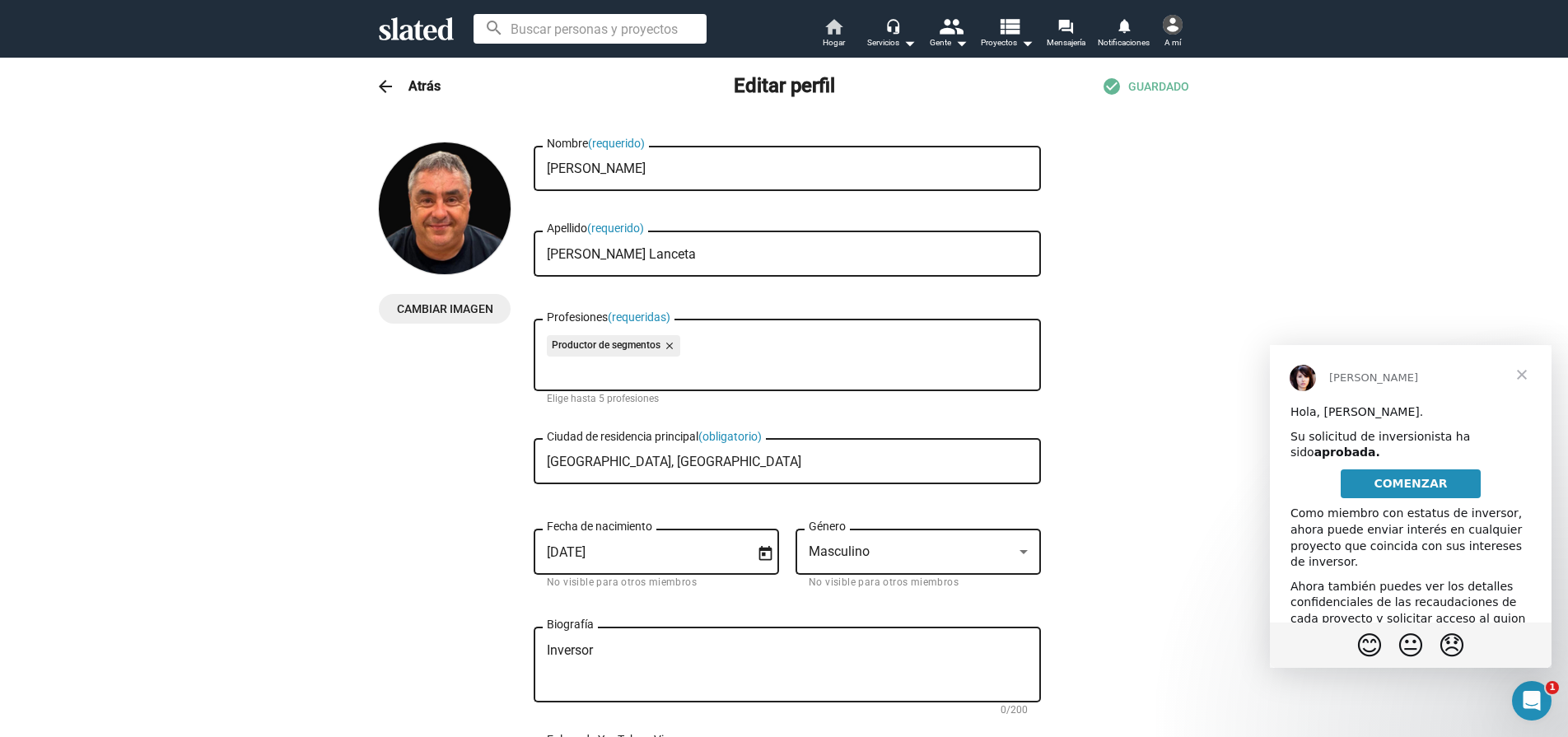
click at [828, 32] on mat-icon "home" at bounding box center [833, 26] width 20 height 20
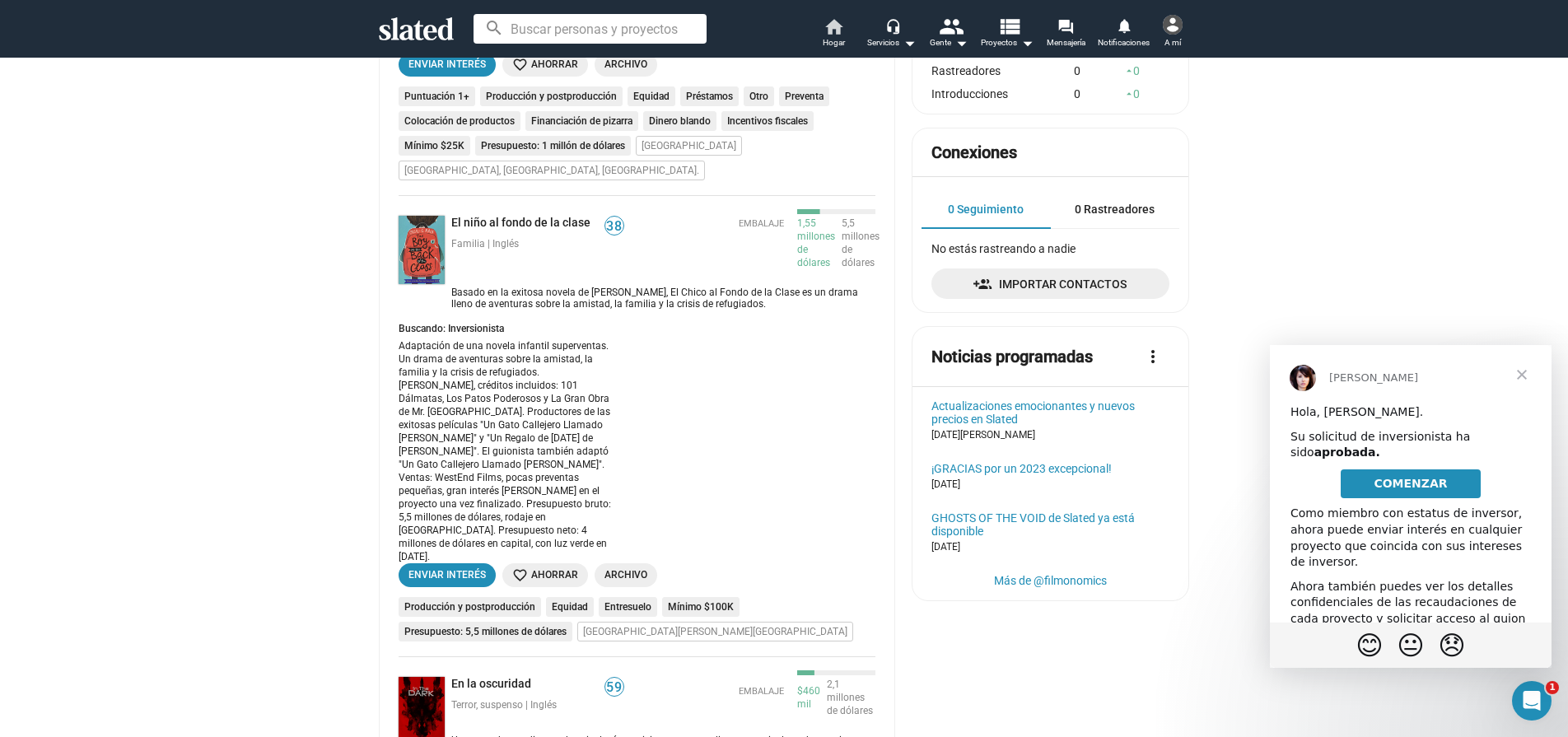
scroll to position [223, 0]
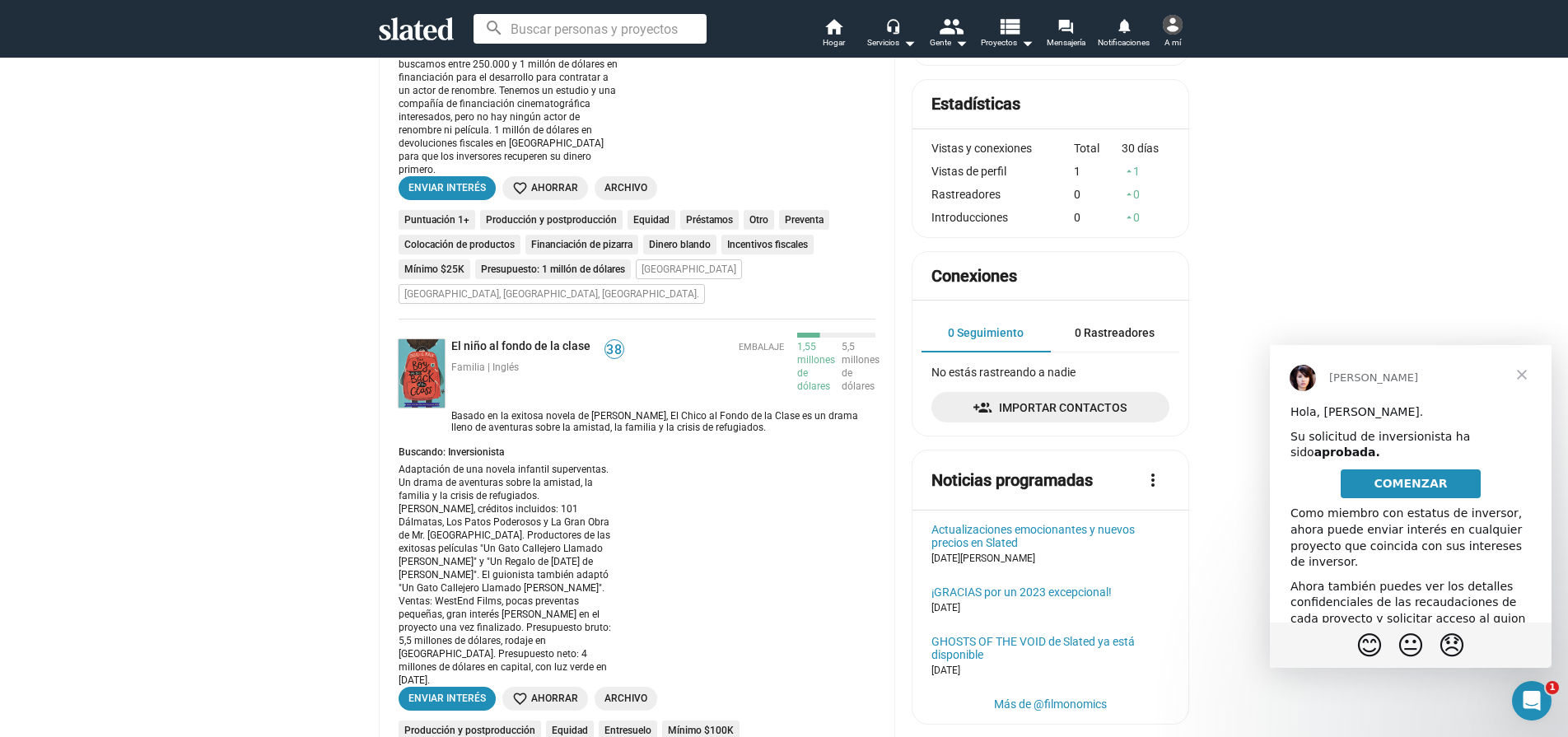
click at [1417, 482] on font "COMENZAR" at bounding box center [1410, 483] width 74 height 13
